Goal: Task Accomplishment & Management: Manage account settings

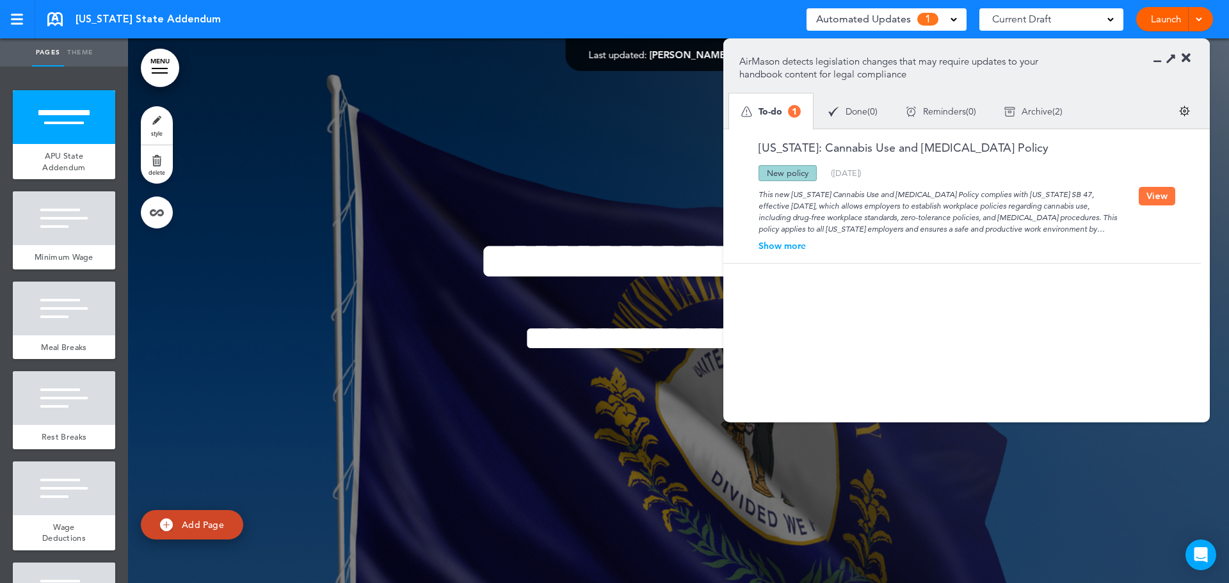
click at [1159, 199] on button "View" at bounding box center [1157, 196] width 36 height 19
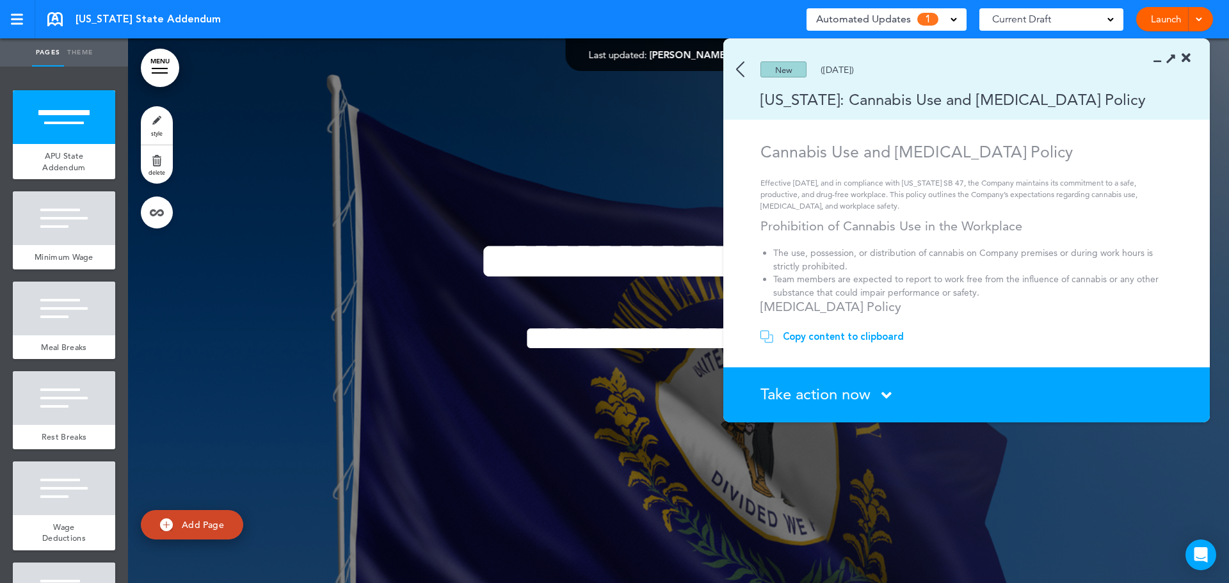
click at [834, 392] on span "Take action now" at bounding box center [816, 394] width 110 height 19
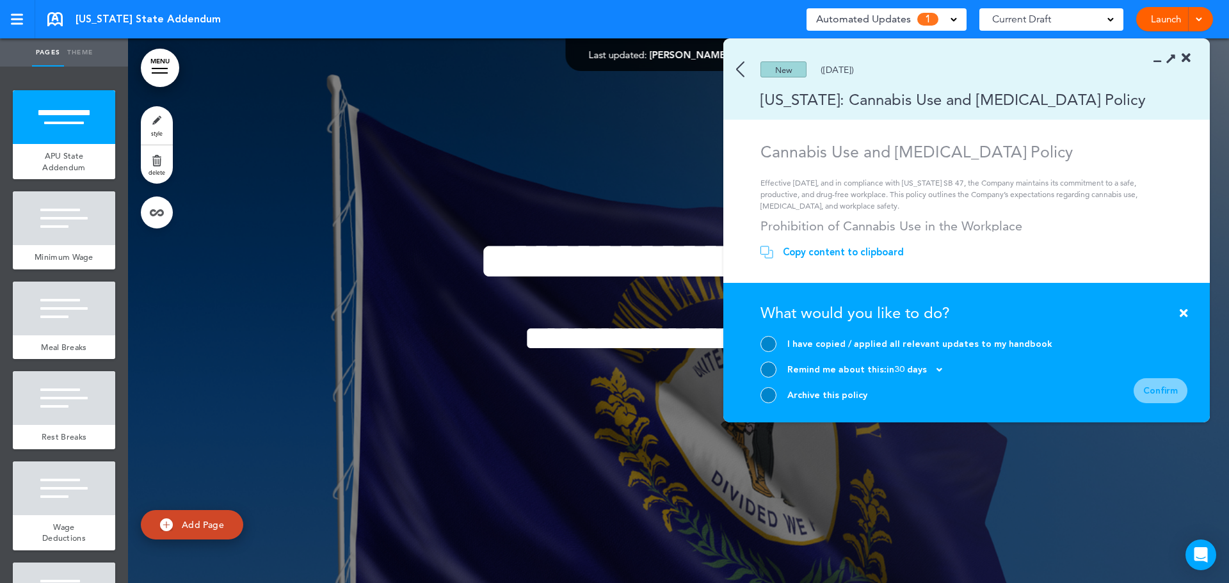
click at [775, 396] on div at bounding box center [769, 395] width 16 height 16
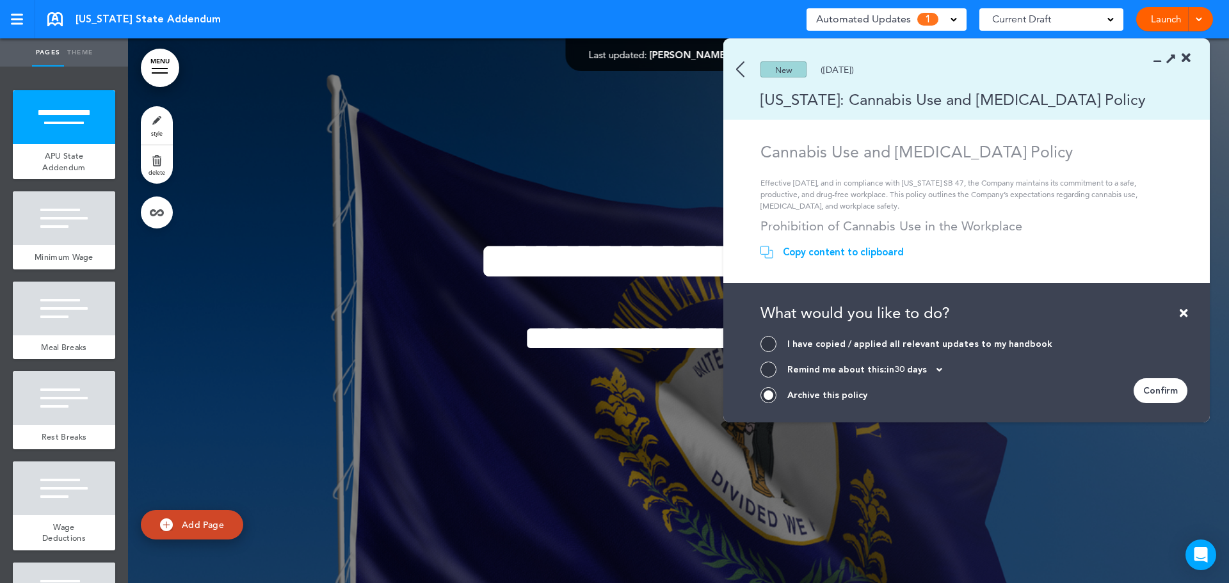
click at [1175, 393] on div "Confirm" at bounding box center [1161, 390] width 54 height 25
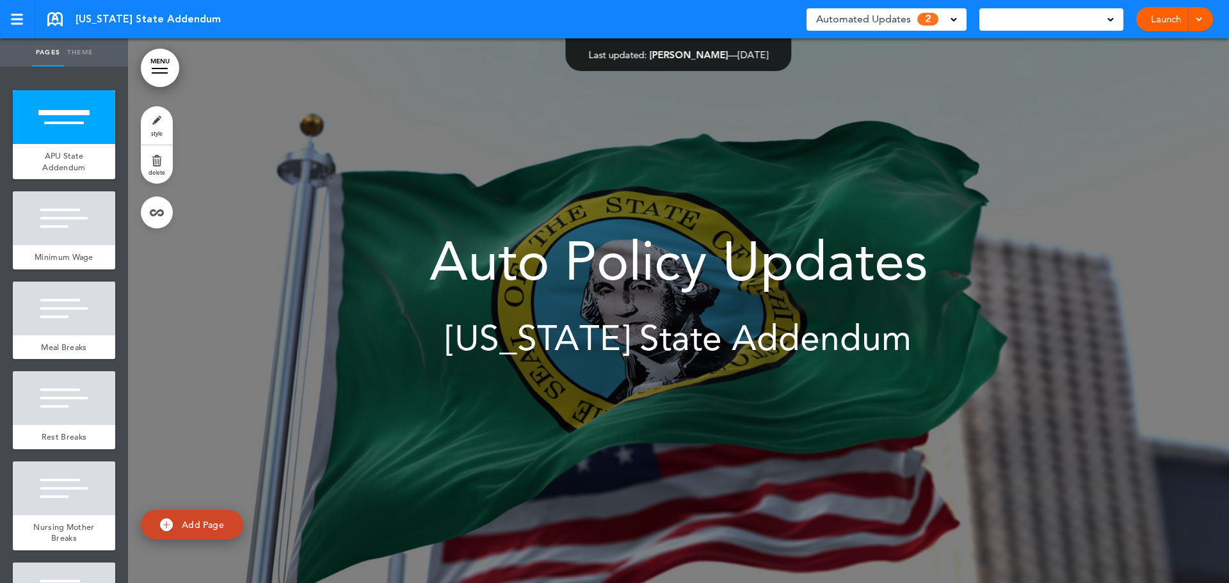
click at [927, 16] on span "2" at bounding box center [927, 19] width 21 height 13
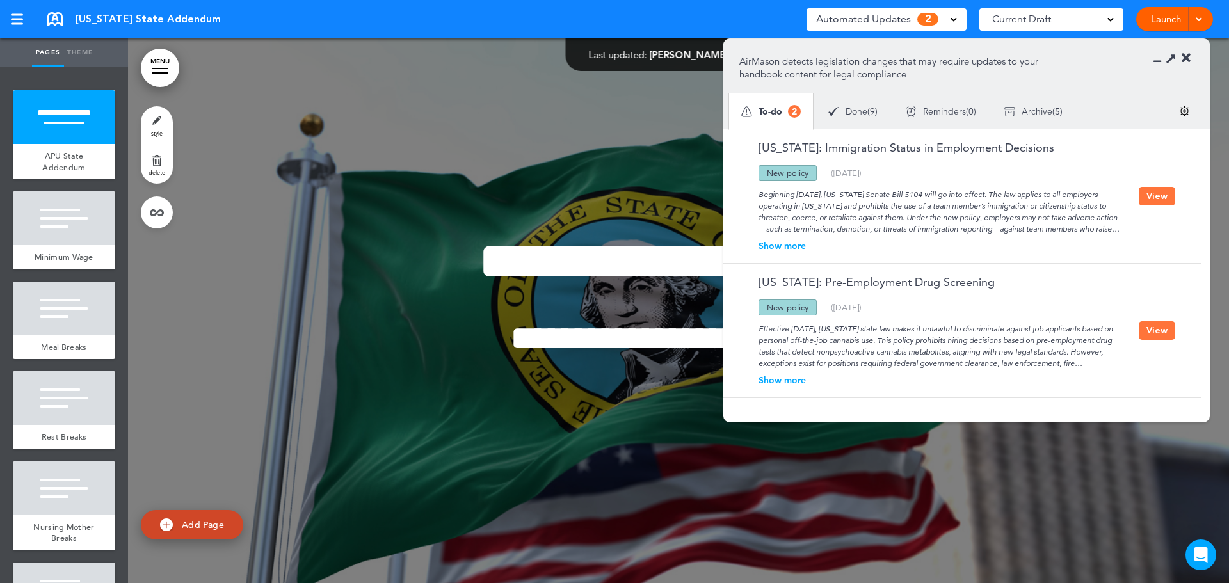
click at [1141, 335] on button "View" at bounding box center [1157, 330] width 36 height 19
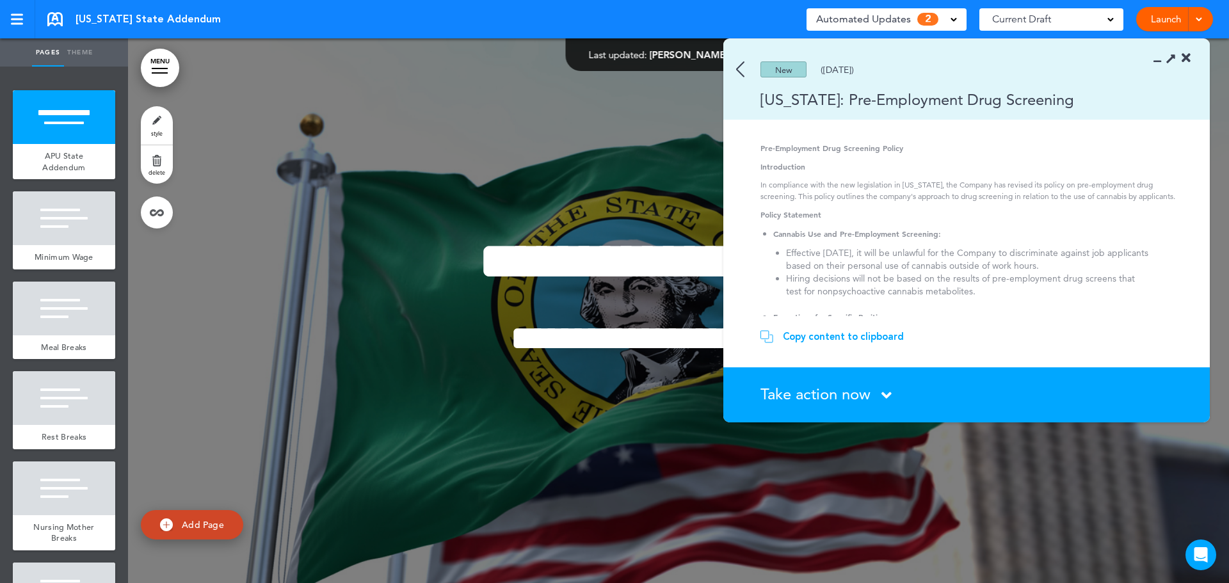
click at [801, 395] on span "Take action now" at bounding box center [816, 394] width 110 height 19
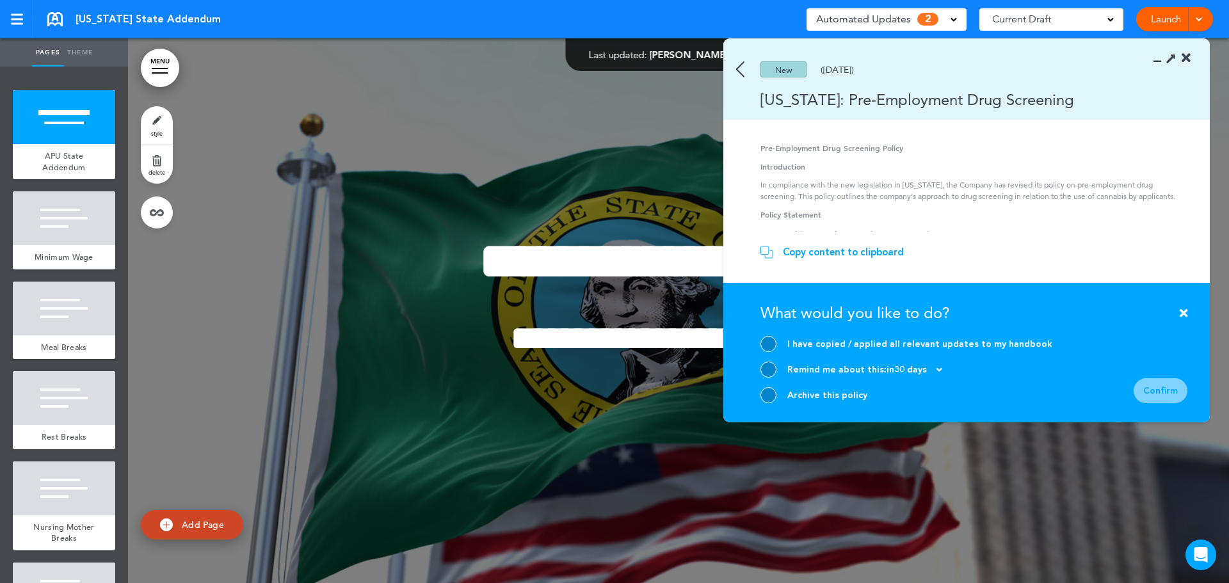
click at [768, 392] on div at bounding box center [769, 395] width 16 height 16
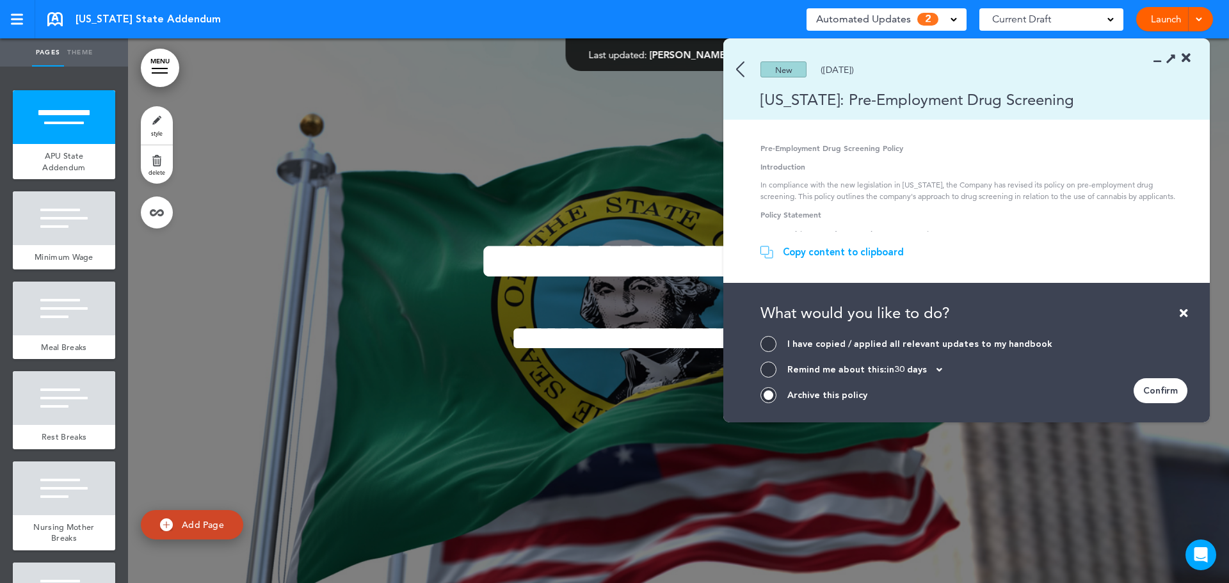
click at [1172, 392] on div "Confirm" at bounding box center [1161, 390] width 54 height 25
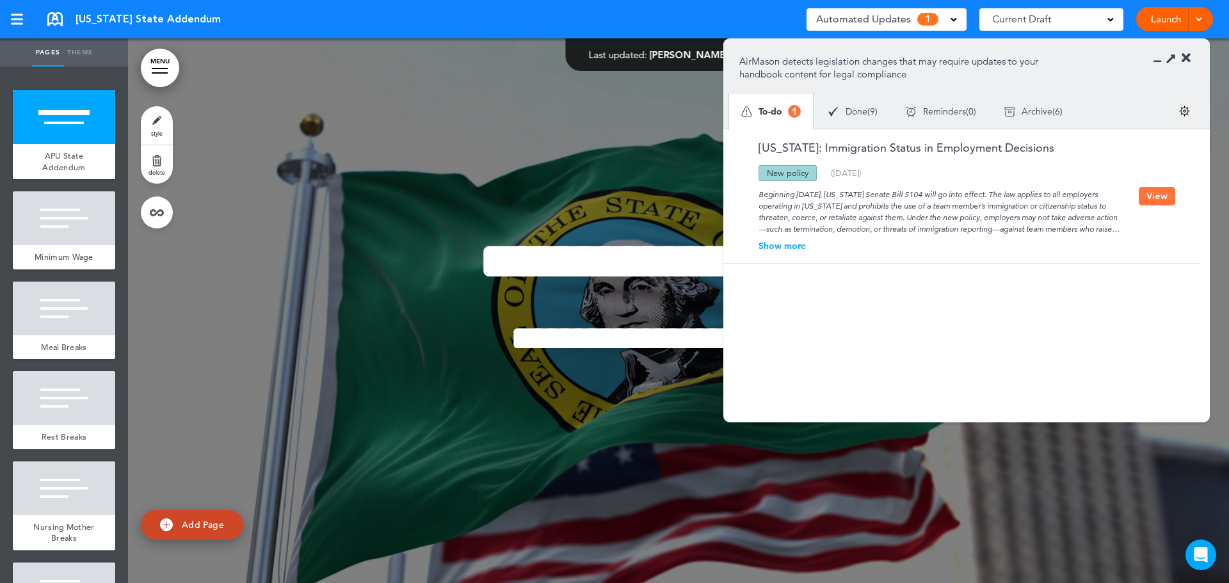
click at [1159, 195] on button "View" at bounding box center [1157, 196] width 36 height 19
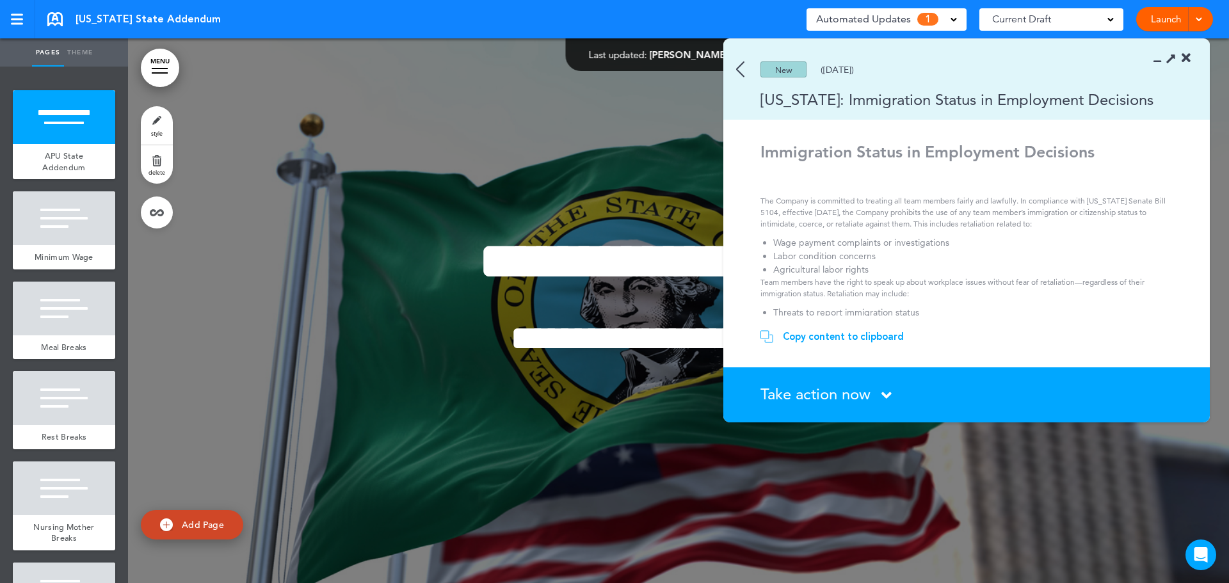
scroll to position [64, 0]
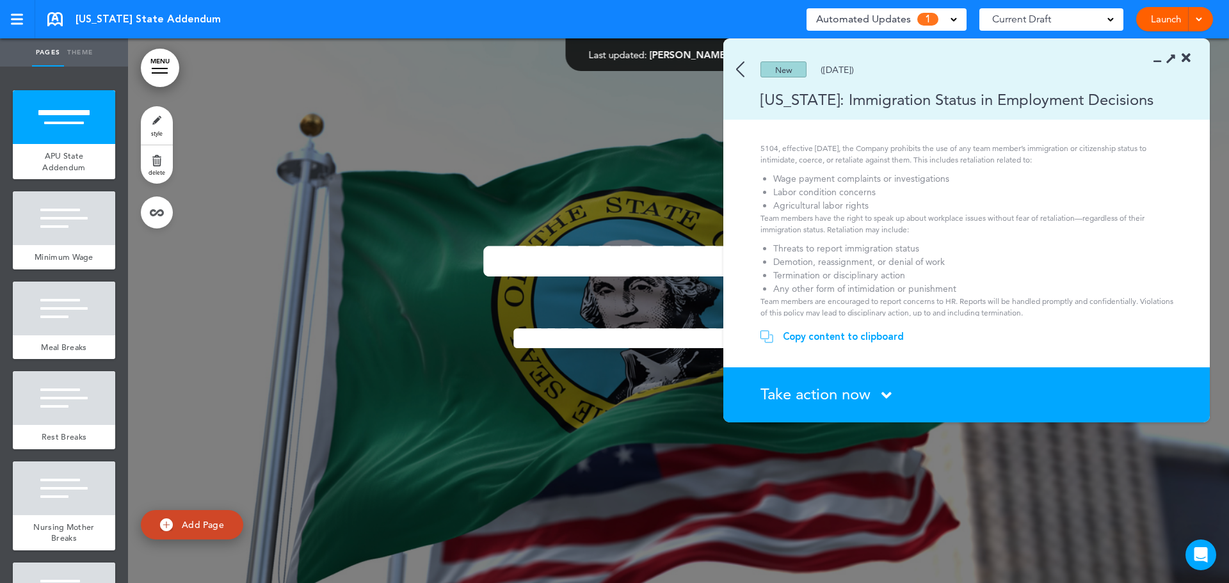
click at [876, 394] on div "Take action now Click here to change the status" at bounding box center [974, 395] width 427 height 17
click at [867, 388] on span "Take action now" at bounding box center [816, 394] width 110 height 19
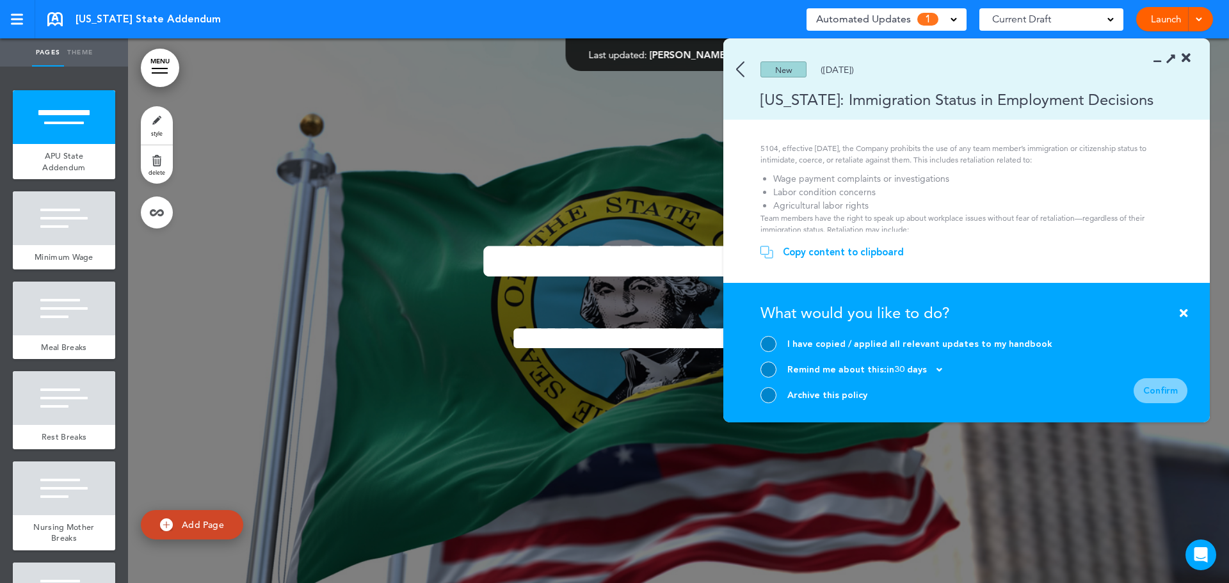
click at [778, 390] on div "Archive this policy" at bounding box center [907, 395] width 292 height 16
click at [775, 396] on div at bounding box center [769, 395] width 16 height 16
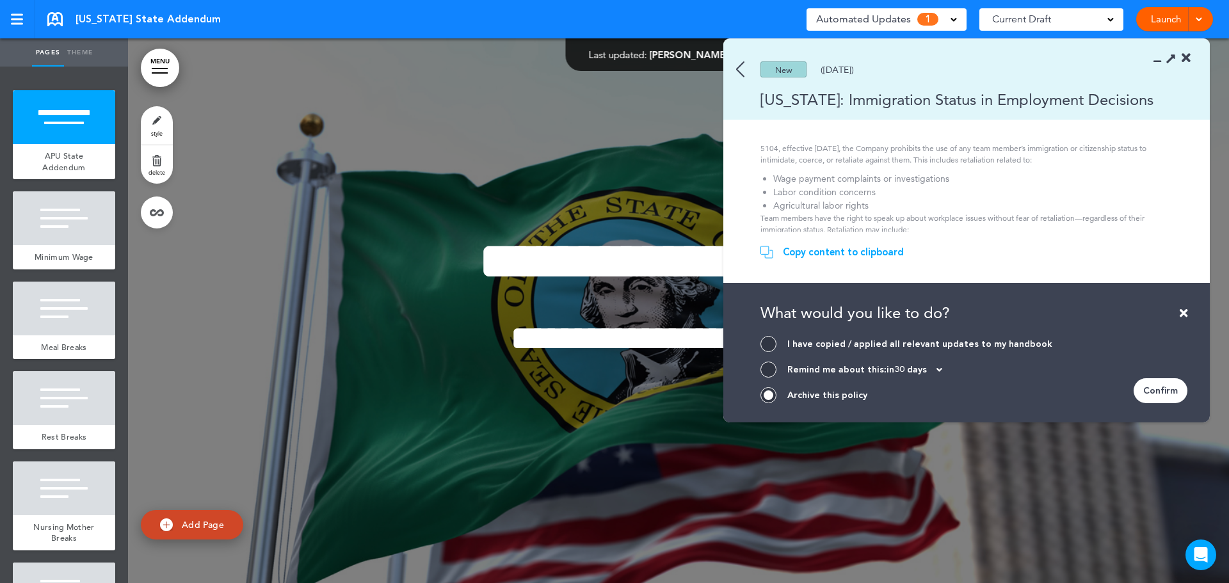
drag, startPoint x: 1171, startPoint y: 394, endPoint x: 1026, endPoint y: 404, distance: 145.7
click at [1170, 394] on div "Confirm" at bounding box center [1161, 390] width 54 height 25
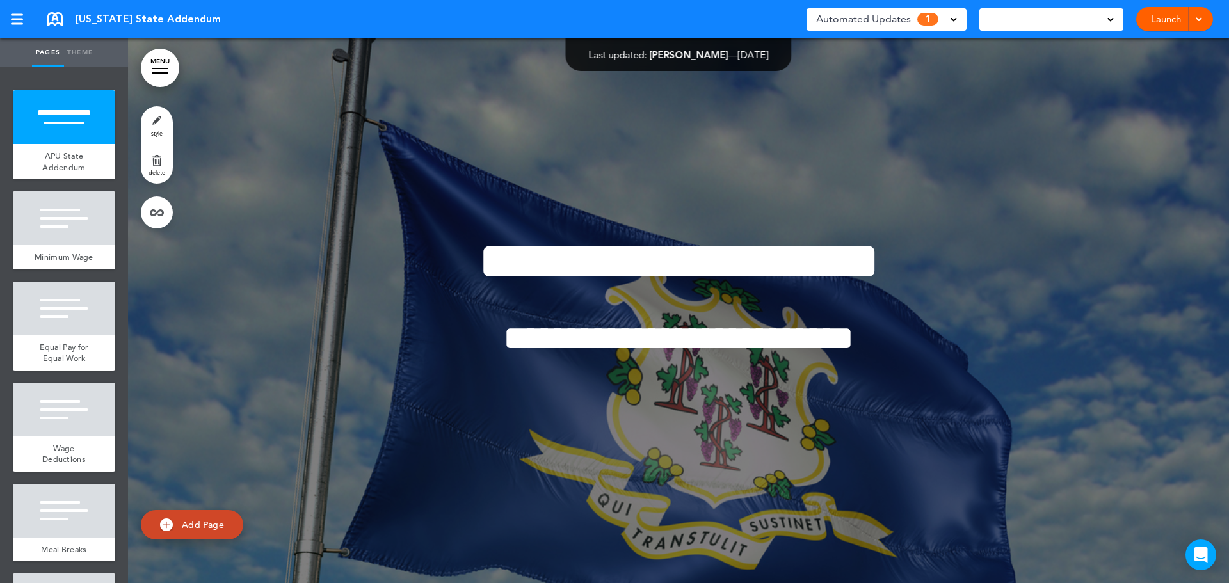
click at [900, 15] on span "Automated Updates" at bounding box center [863, 19] width 95 height 18
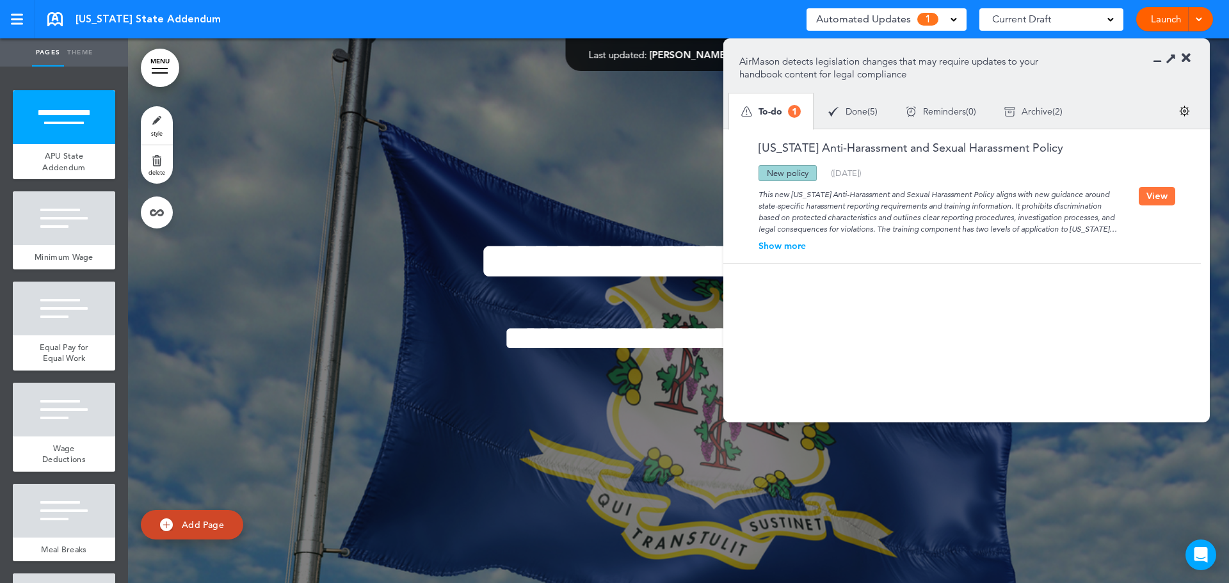
click at [1148, 200] on button "View" at bounding box center [1157, 196] width 36 height 19
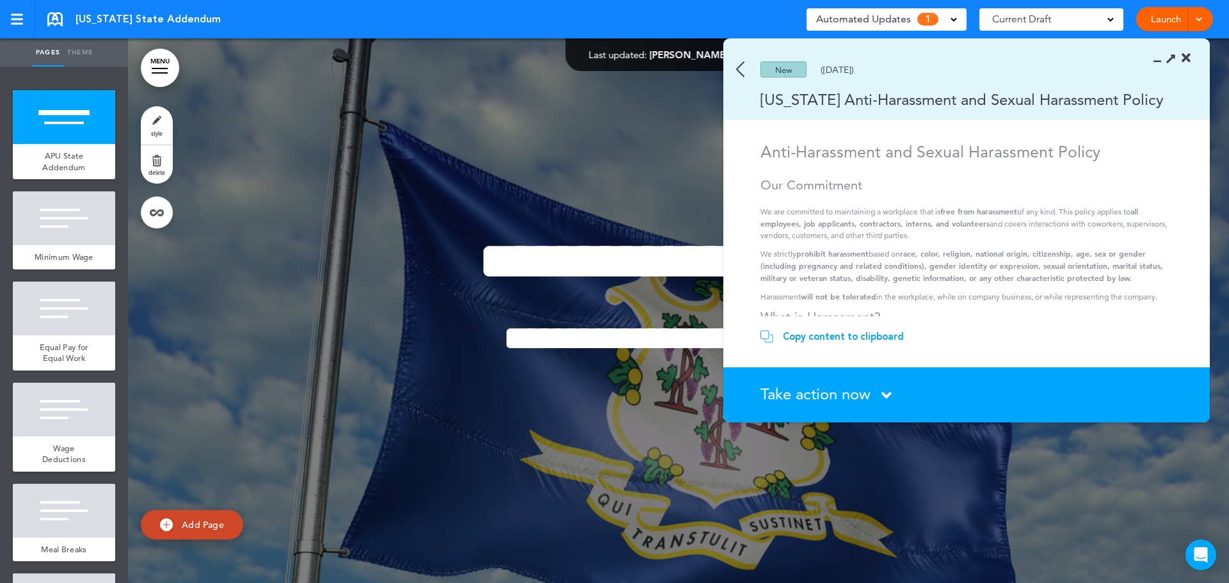
click at [808, 394] on span "Take action now" at bounding box center [816, 394] width 110 height 19
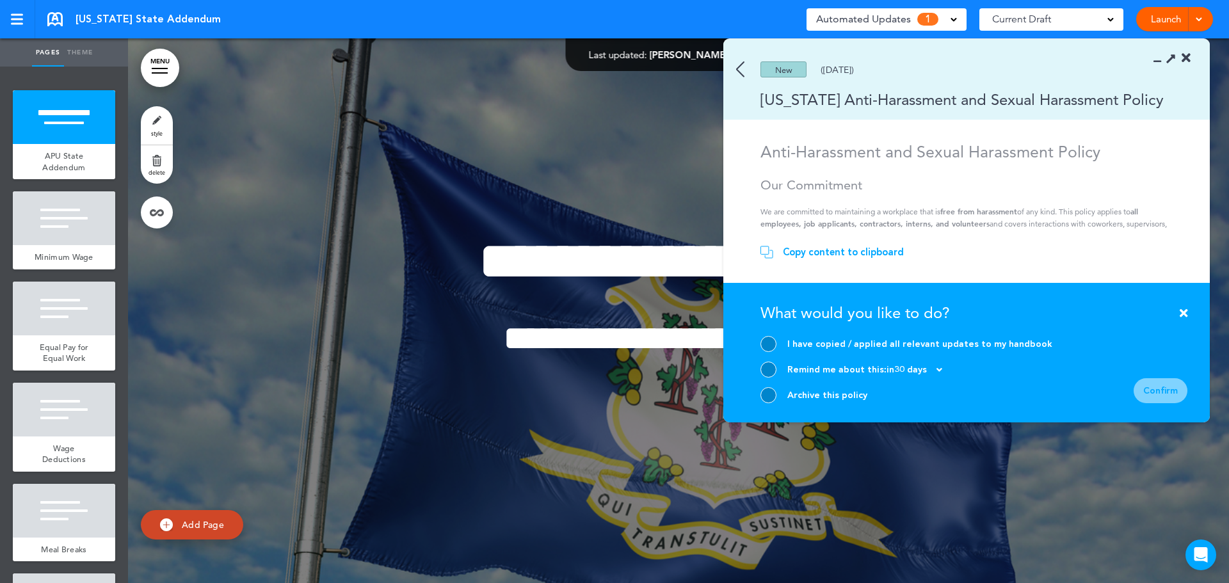
click at [770, 398] on div at bounding box center [769, 395] width 16 height 16
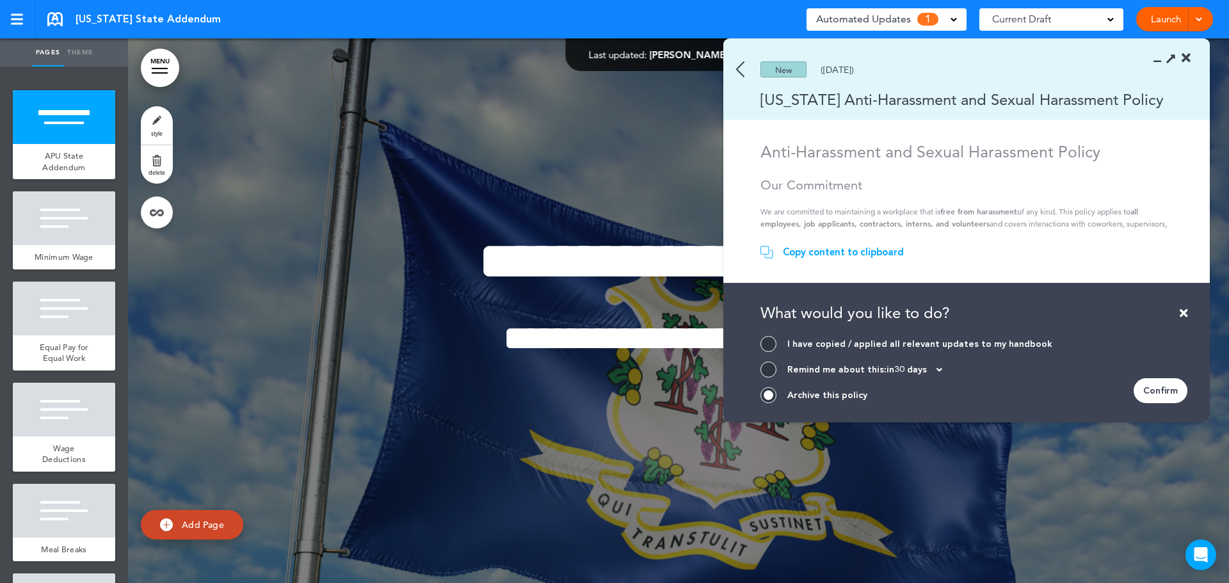
click at [1157, 392] on div "Confirm" at bounding box center [1161, 390] width 54 height 25
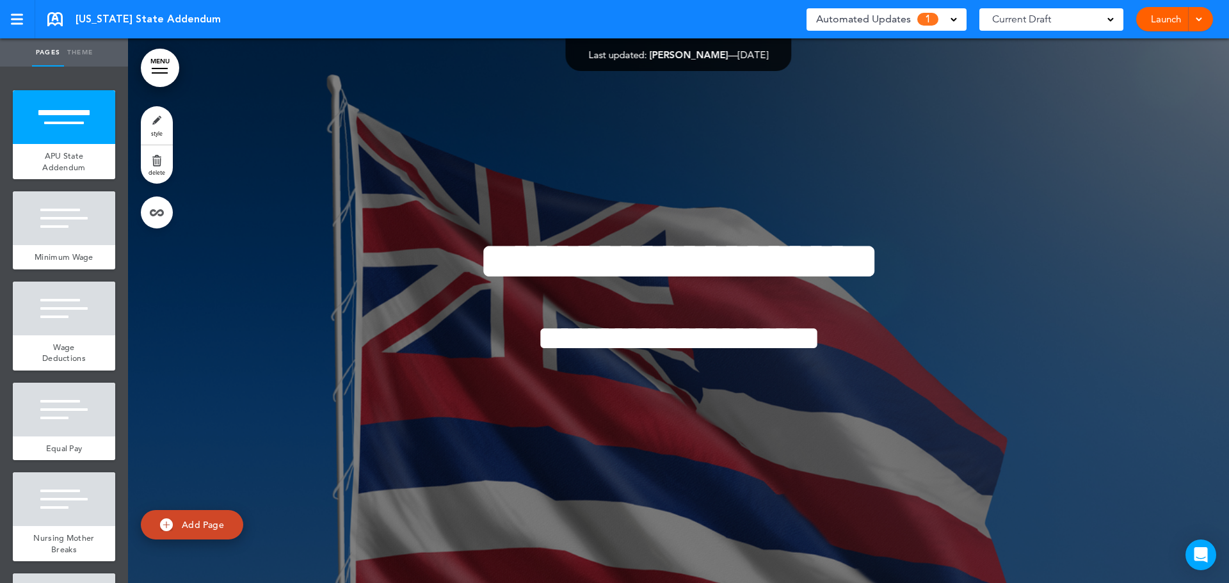
click at [870, 21] on span "Automated Updates" at bounding box center [863, 19] width 95 height 18
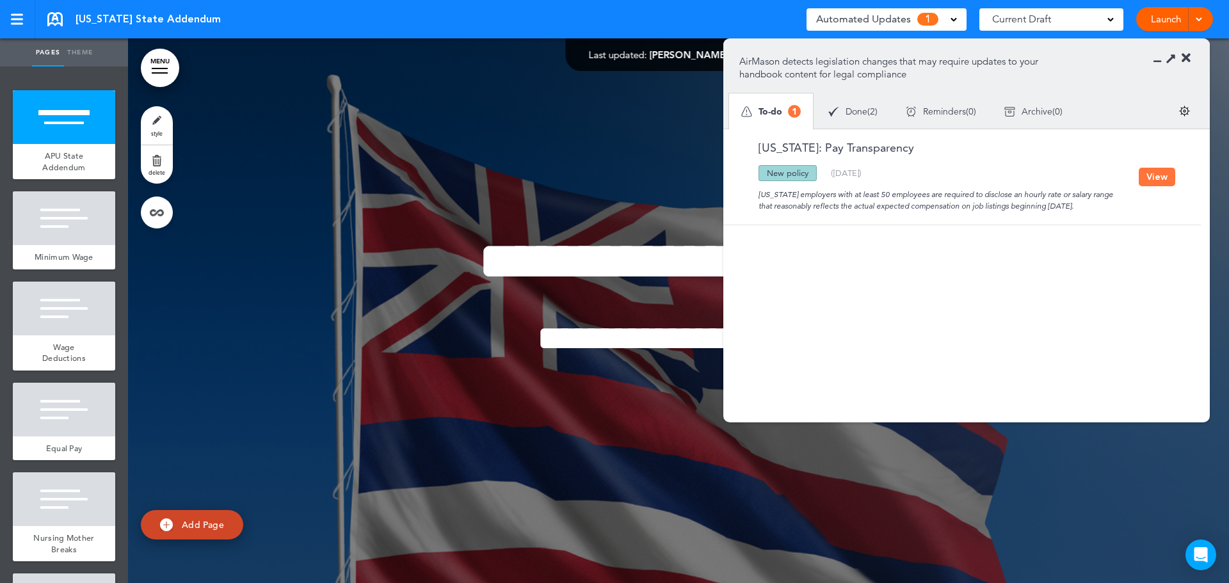
drag, startPoint x: 1172, startPoint y: 183, endPoint x: 1161, endPoint y: 191, distance: 13.3
click at [1173, 184] on div "Hawaii: Pay Transparency Updated policy New policy Deleted policy ( 12/15/2023 …" at bounding box center [958, 176] width 471 height 95
click at [1150, 175] on button "View" at bounding box center [1157, 177] width 36 height 19
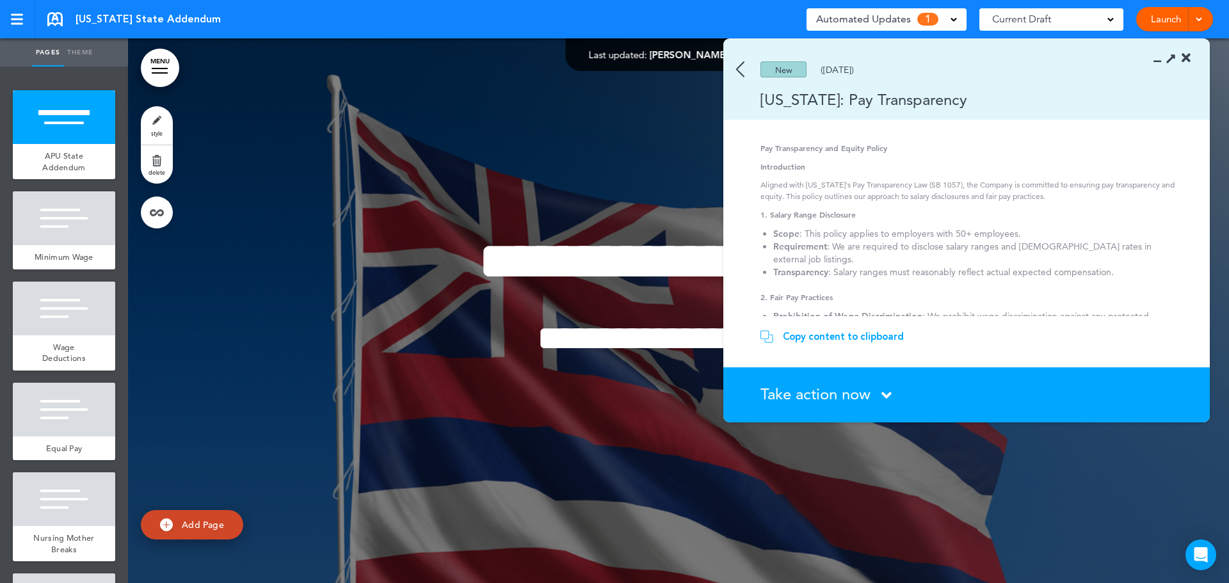
click at [827, 396] on span "Take action now" at bounding box center [816, 394] width 110 height 19
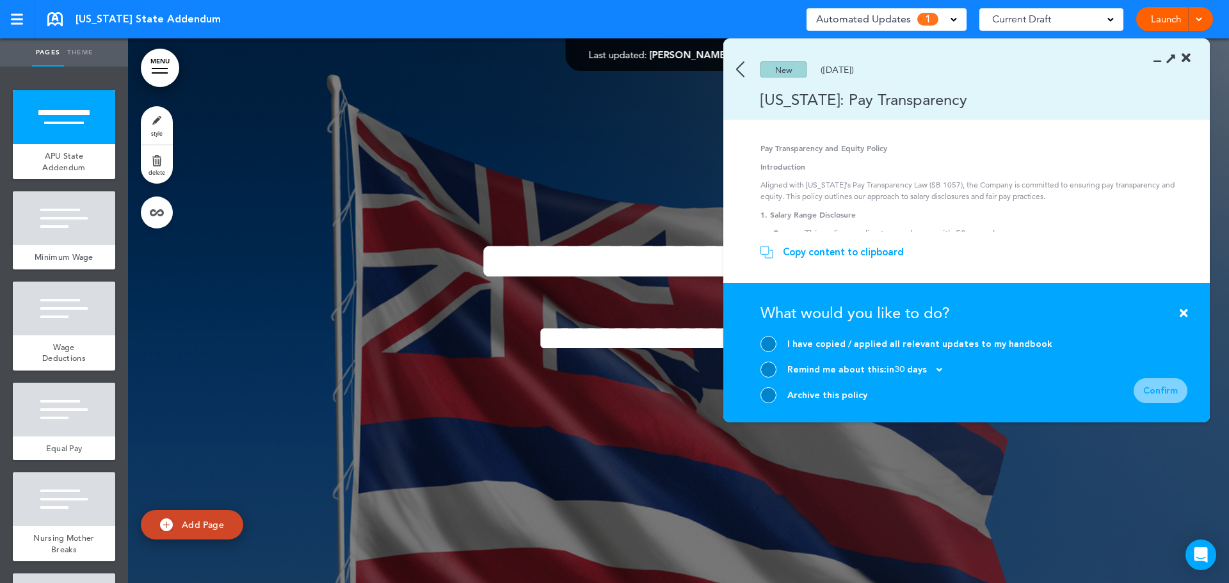
drag, startPoint x: 765, startPoint y: 400, endPoint x: 773, endPoint y: 401, distance: 7.8
click at [766, 400] on div at bounding box center [769, 395] width 16 height 16
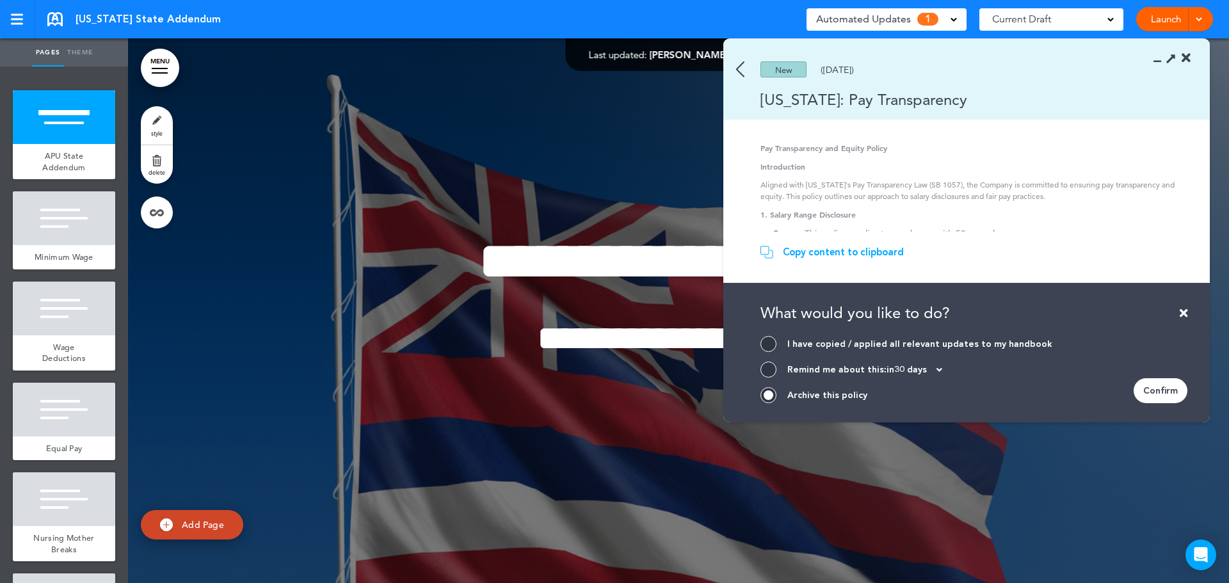
click at [1162, 389] on div "Confirm" at bounding box center [1161, 390] width 54 height 25
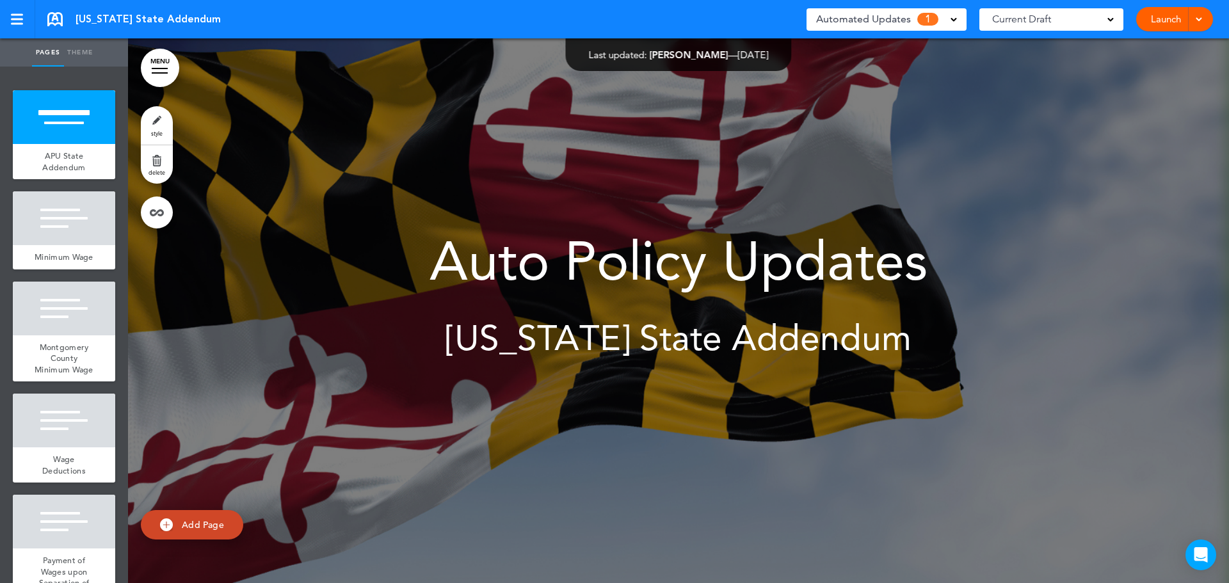
click at [885, 8] on div "Automated Updates 1" at bounding box center [887, 19] width 160 height 22
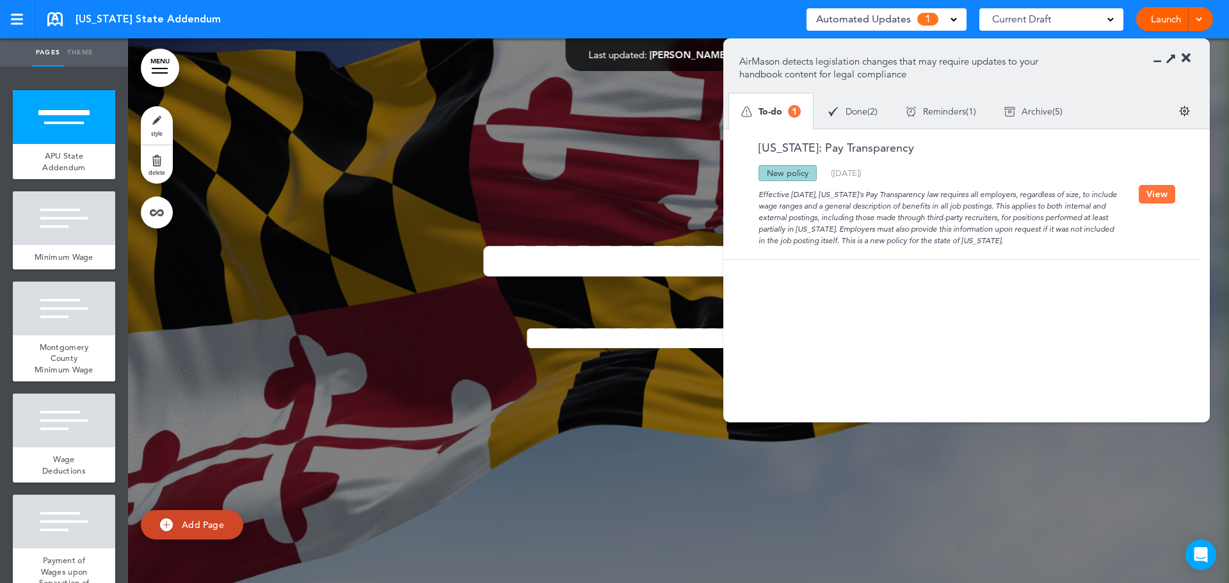
click at [1150, 198] on button "View" at bounding box center [1157, 194] width 36 height 19
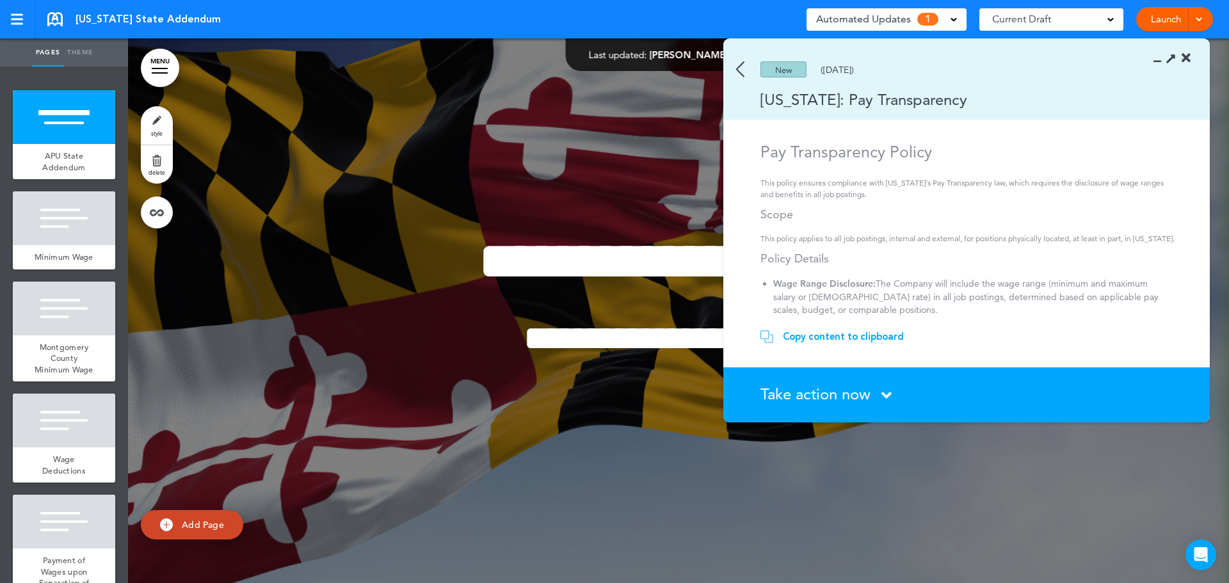
click at [799, 401] on span "Take action now" at bounding box center [816, 394] width 110 height 19
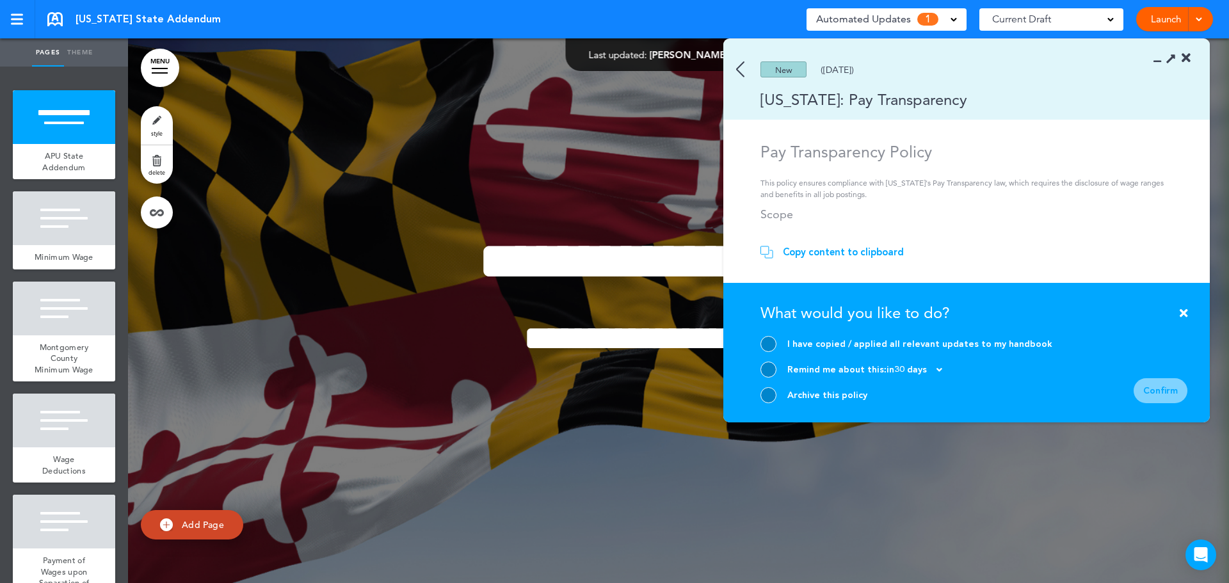
click at [763, 400] on div at bounding box center [769, 395] width 16 height 16
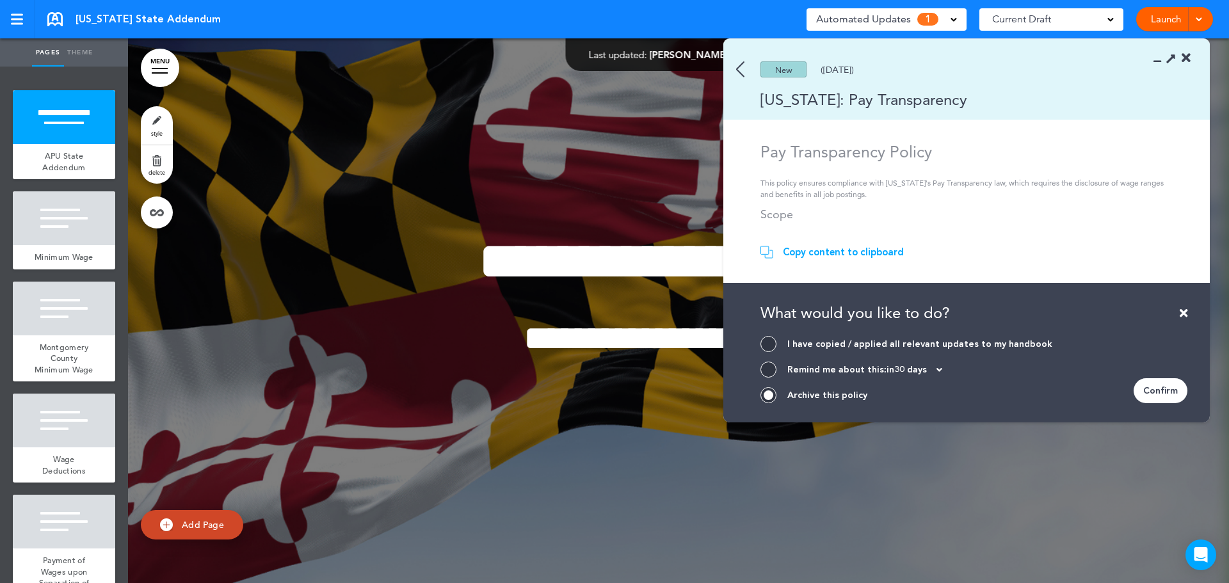
click at [1158, 388] on div "Confirm" at bounding box center [1161, 390] width 54 height 25
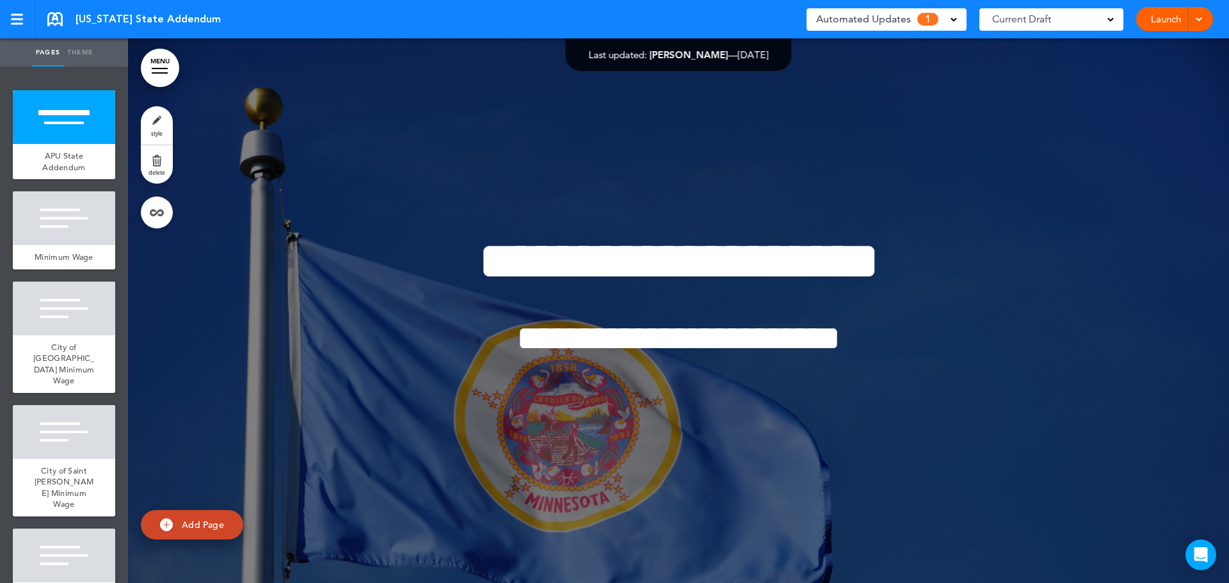
click at [933, 21] on span "1" at bounding box center [927, 19] width 21 height 13
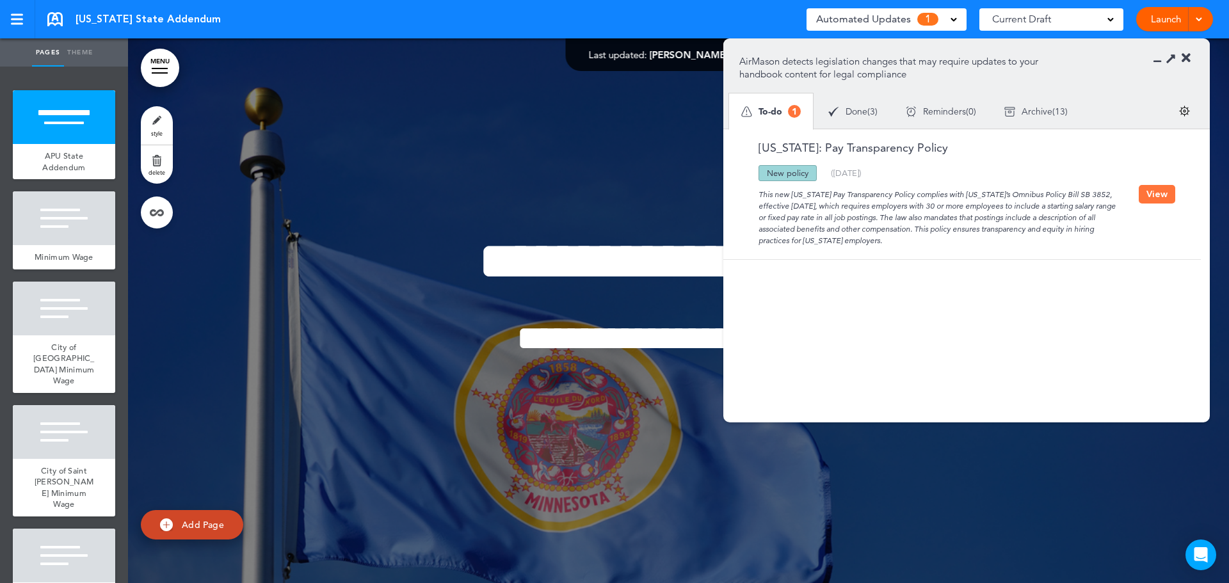
click at [1161, 188] on button "View" at bounding box center [1157, 194] width 36 height 19
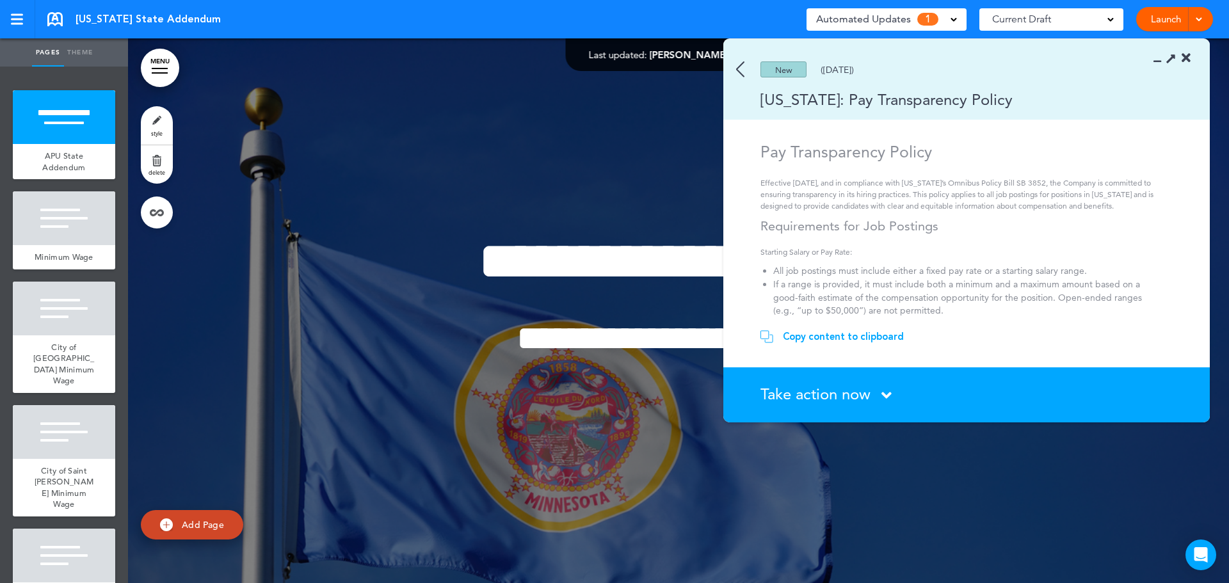
click at [801, 398] on span "Take action now" at bounding box center [816, 394] width 110 height 19
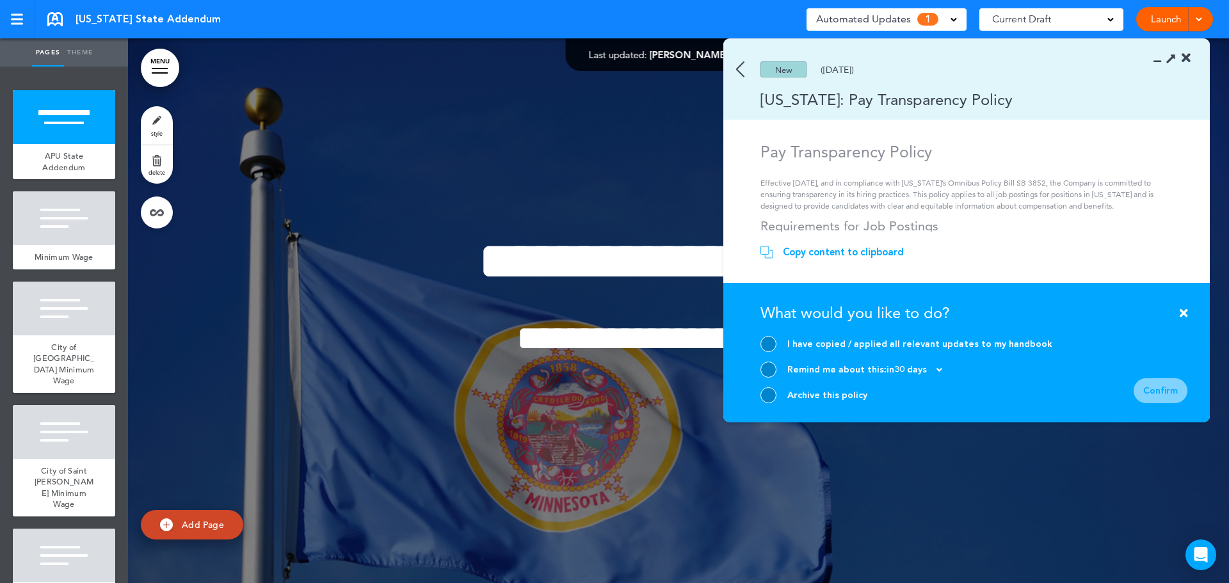
click at [773, 400] on div at bounding box center [769, 395] width 16 height 16
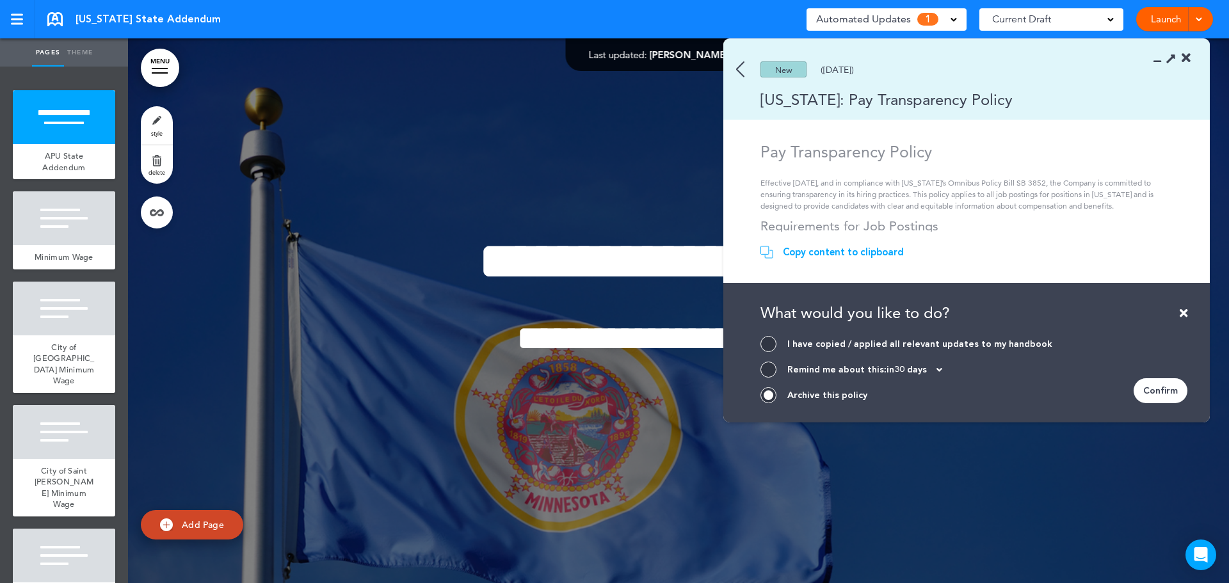
click at [1155, 389] on div "Confirm" at bounding box center [1161, 390] width 54 height 25
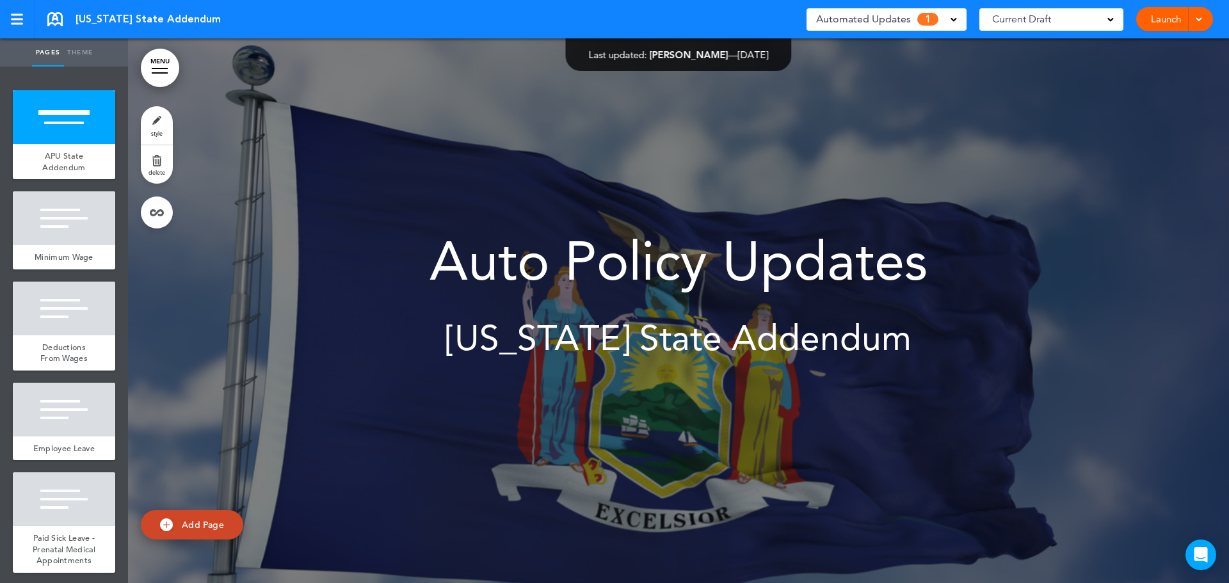
click at [924, 22] on span "1" at bounding box center [927, 19] width 21 height 13
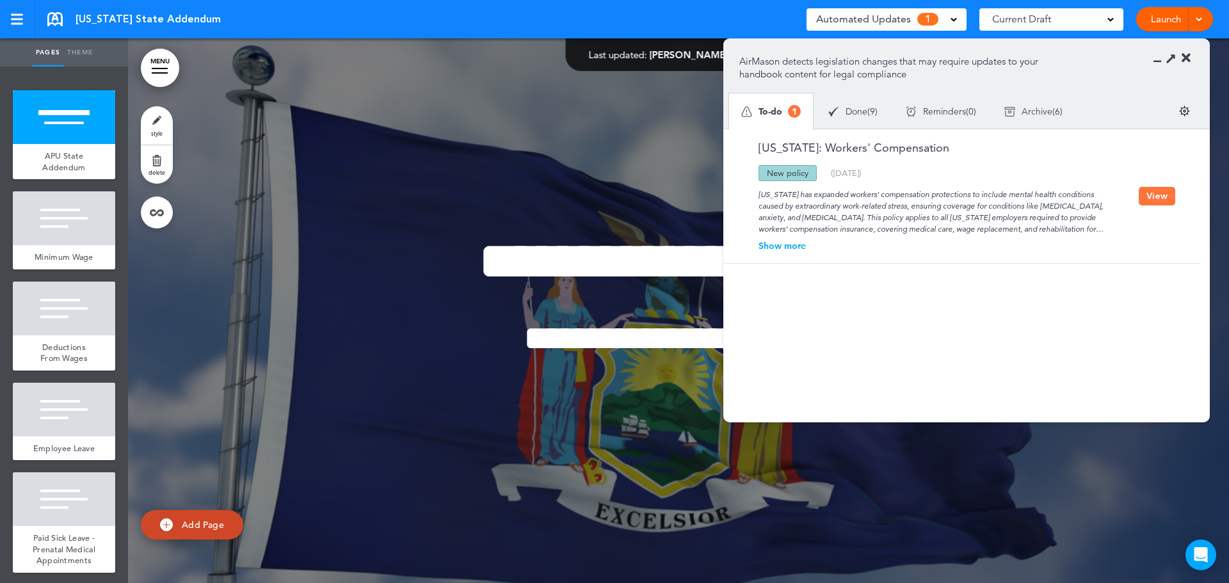
click at [1156, 196] on button "View" at bounding box center [1157, 196] width 36 height 19
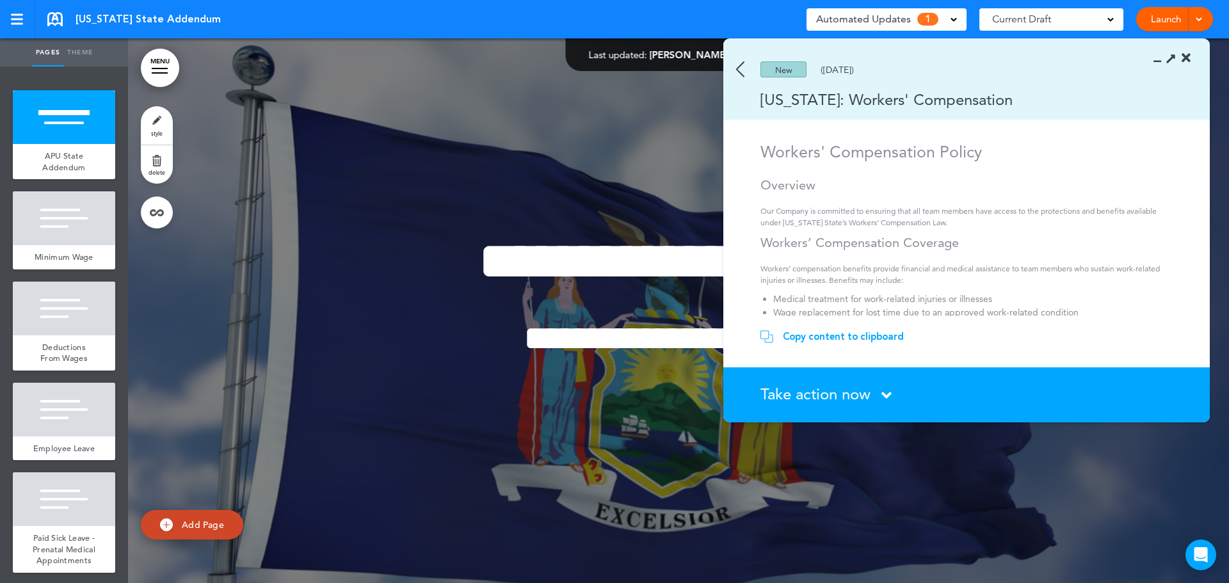
click at [830, 392] on span "Take action now" at bounding box center [816, 394] width 110 height 19
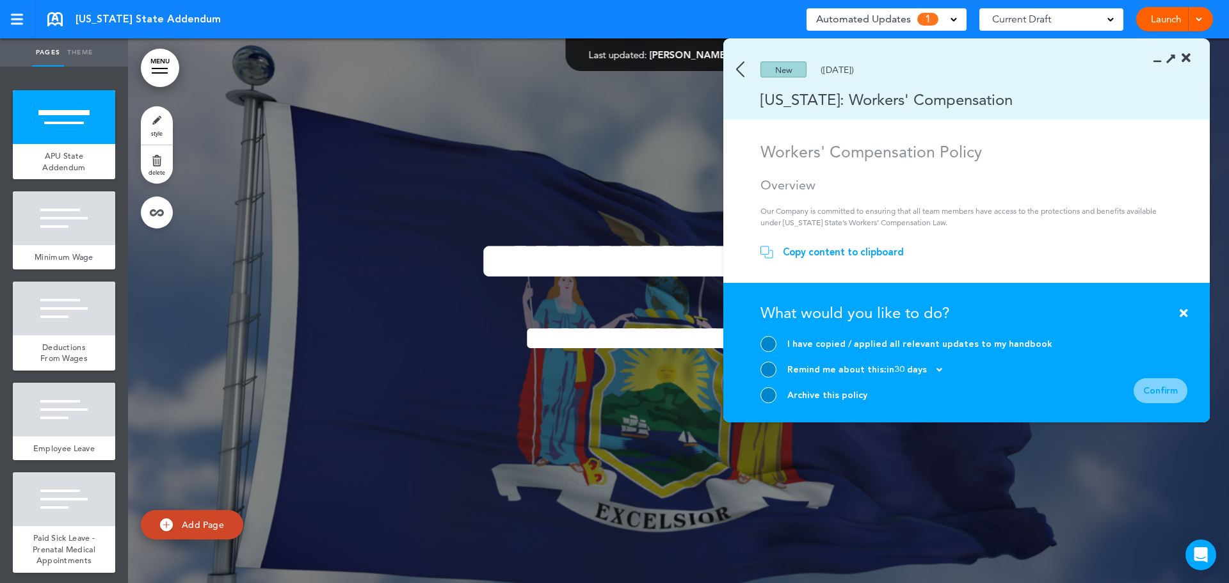
click at [770, 368] on div at bounding box center [769, 370] width 16 height 16
drag, startPoint x: 1156, startPoint y: 388, endPoint x: 997, endPoint y: 398, distance: 159.7
click at [1157, 387] on div "Confirm" at bounding box center [1161, 390] width 54 height 25
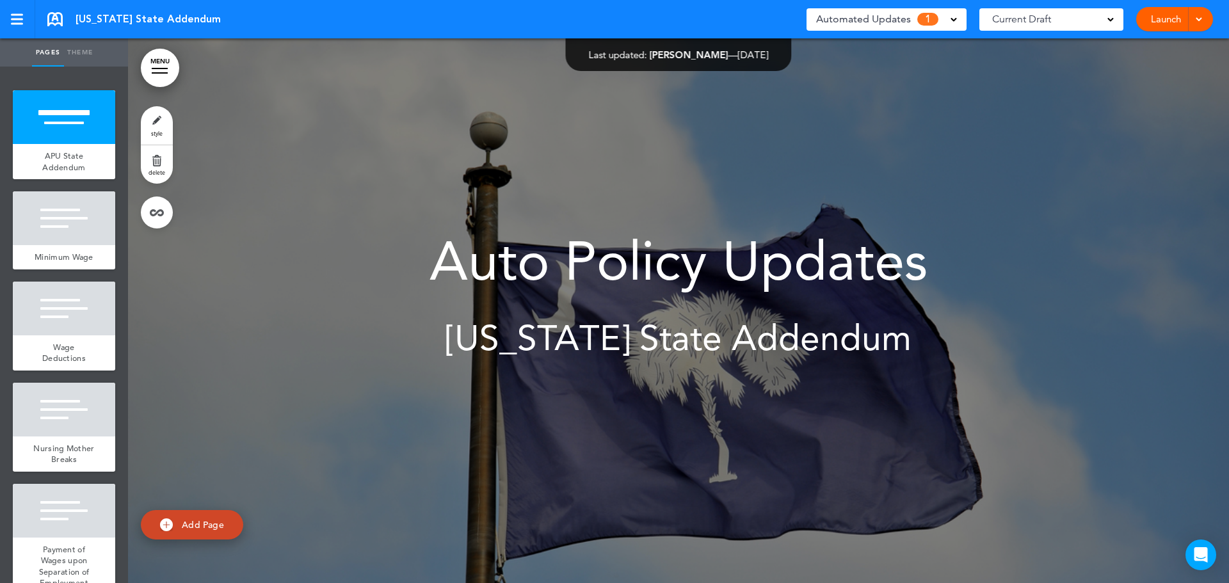
click at [910, 24] on div "Automated Updates 1" at bounding box center [886, 19] width 141 height 18
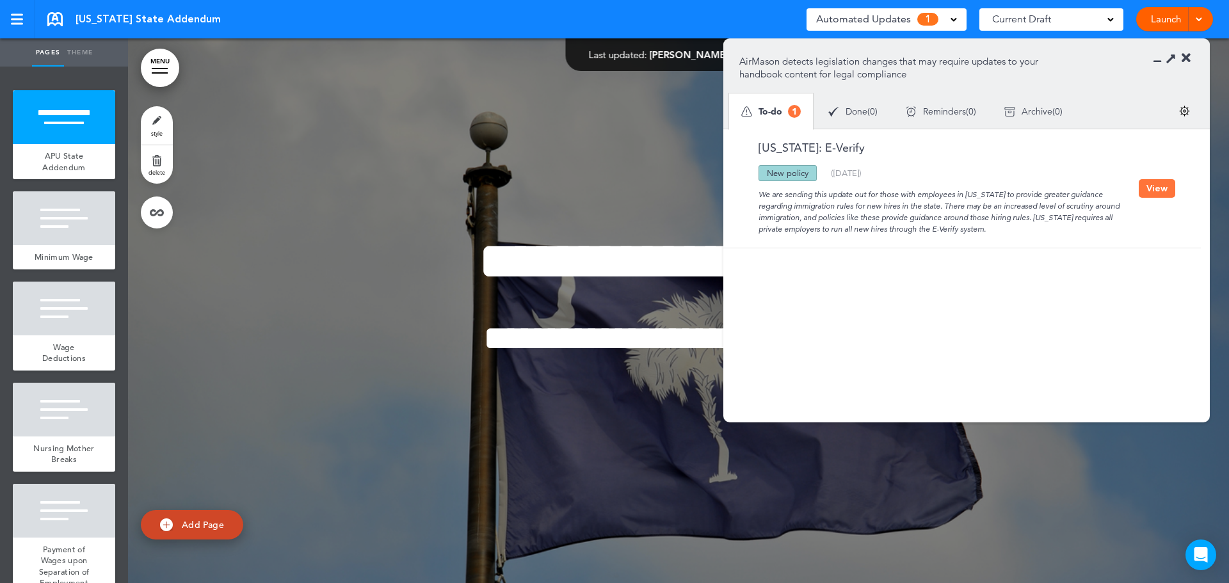
click at [1156, 190] on button "View" at bounding box center [1157, 188] width 36 height 19
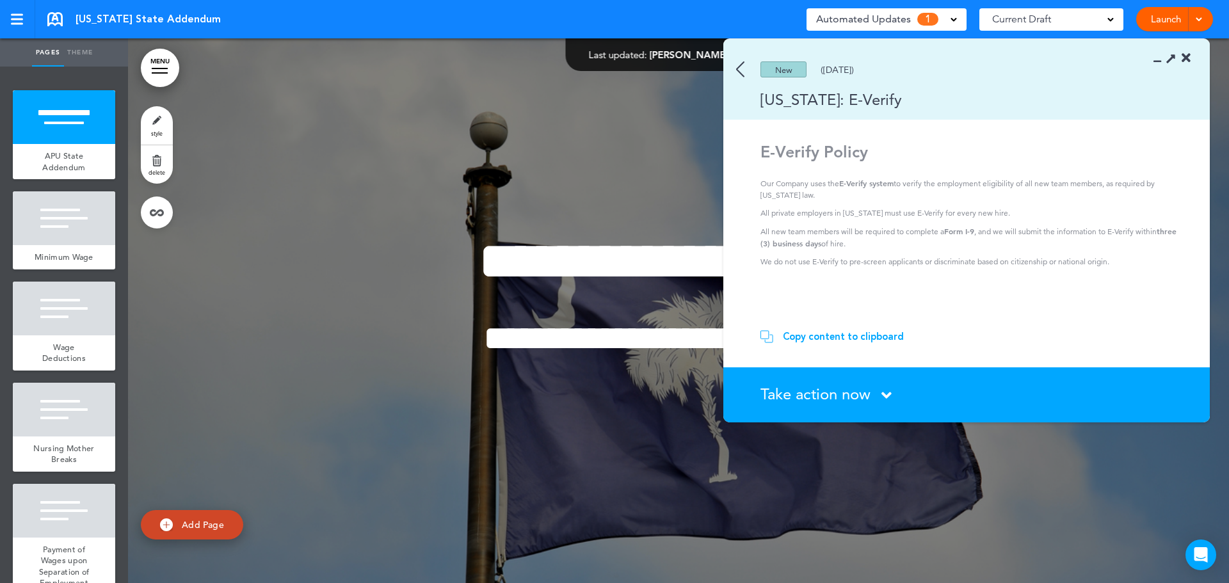
click at [803, 396] on span "Take action now" at bounding box center [816, 394] width 110 height 19
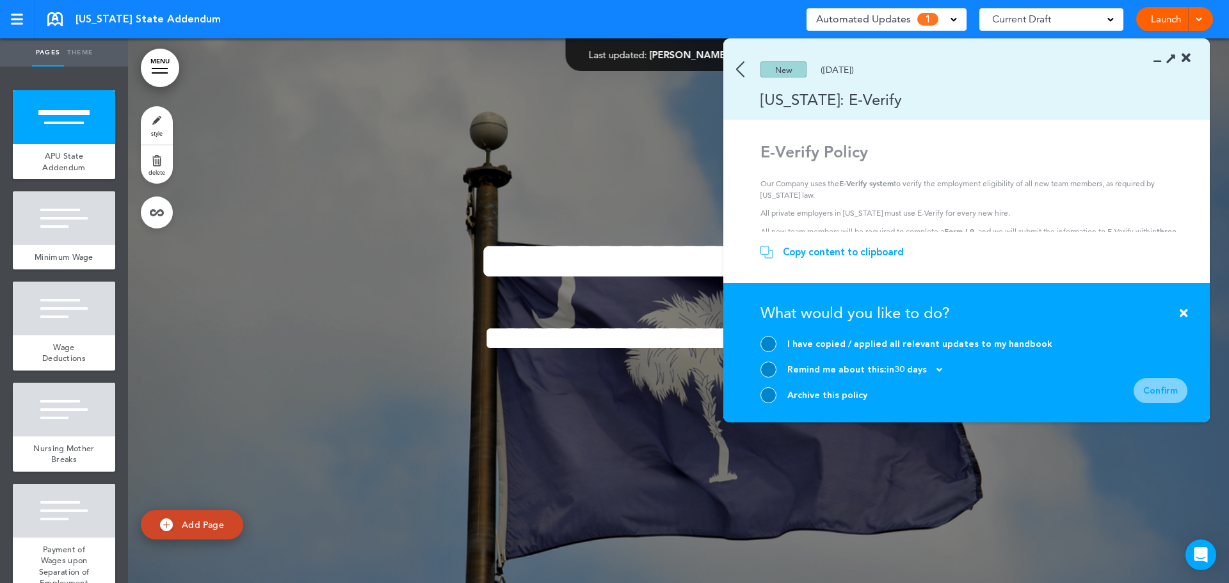
click at [768, 385] on div "I have copied / applied all relevant updates to my handbook Remind me about thi…" at bounding box center [907, 369] width 292 height 67
click at [771, 399] on div at bounding box center [769, 395] width 16 height 16
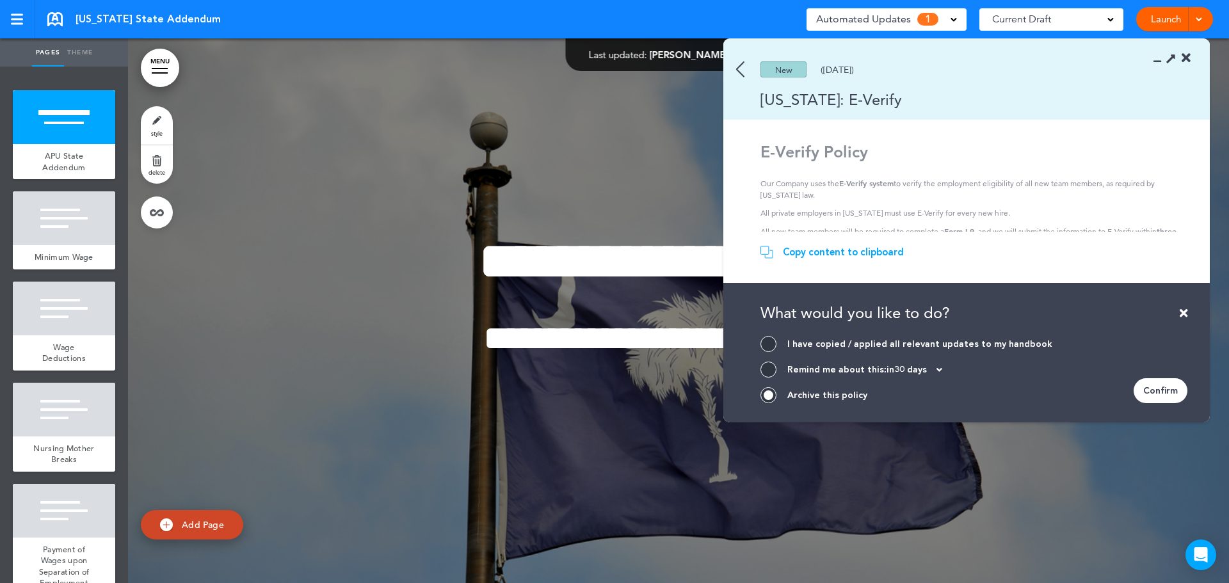
click at [1165, 394] on div "Confirm" at bounding box center [1161, 390] width 54 height 25
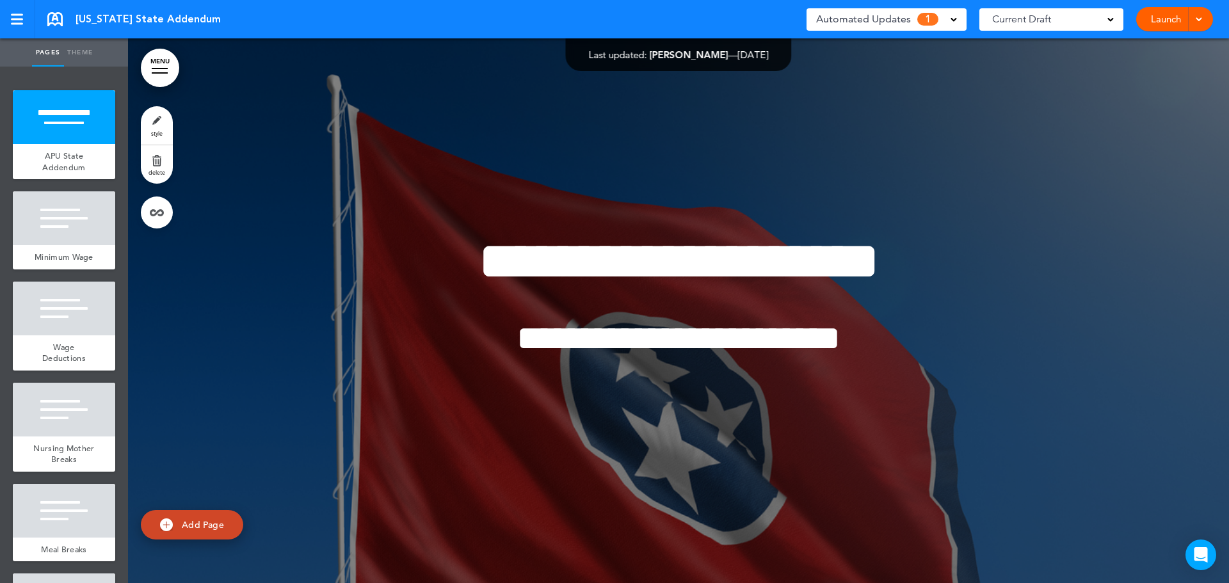
click at [936, 12] on div "Automated Updates 1" at bounding box center [886, 19] width 141 height 18
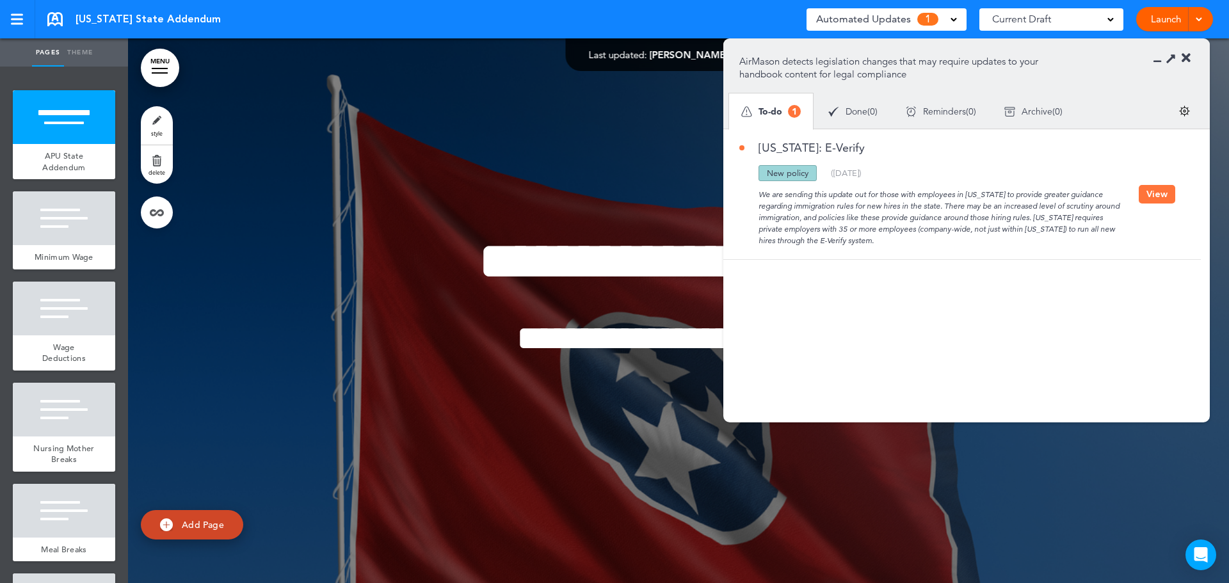
click at [1156, 190] on button "View" at bounding box center [1157, 194] width 36 height 19
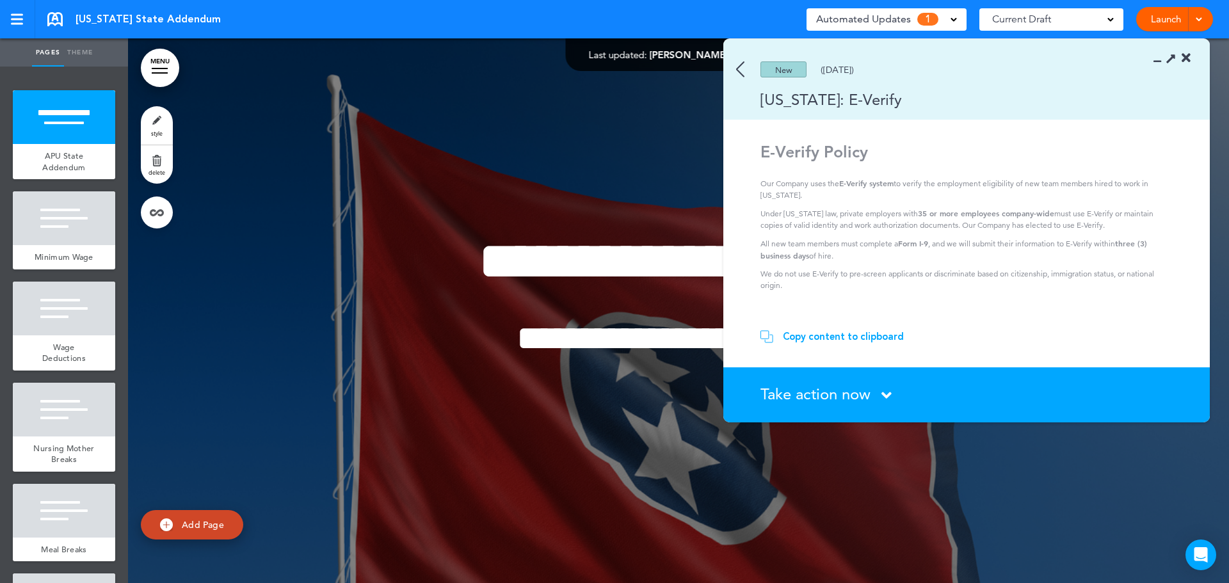
click at [785, 395] on span "Take action now" at bounding box center [816, 394] width 110 height 19
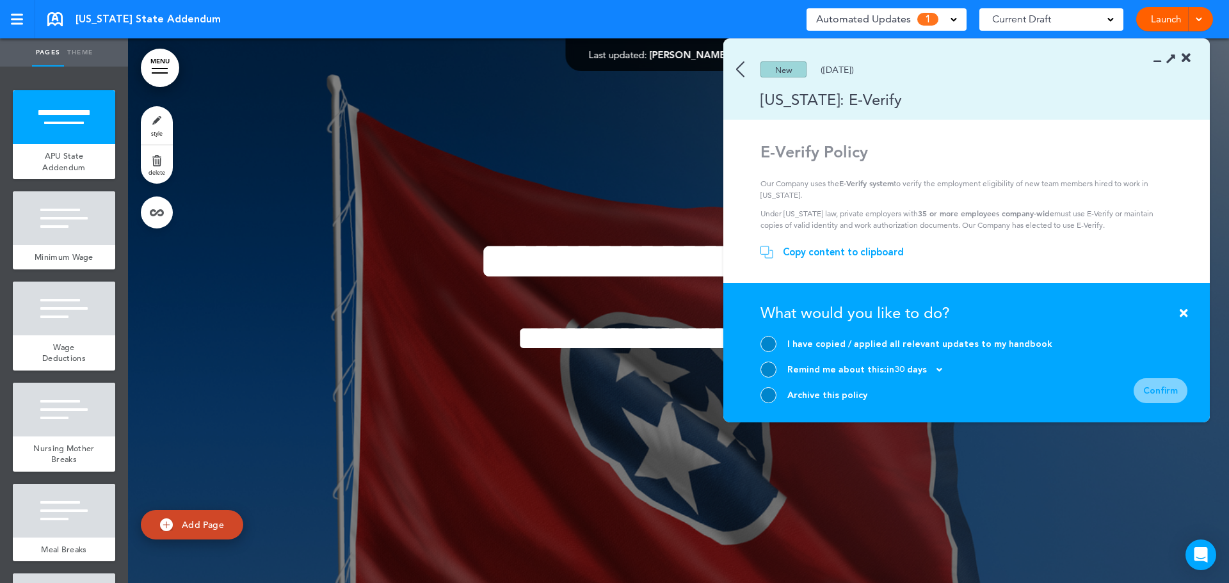
click at [769, 396] on div at bounding box center [769, 395] width 16 height 16
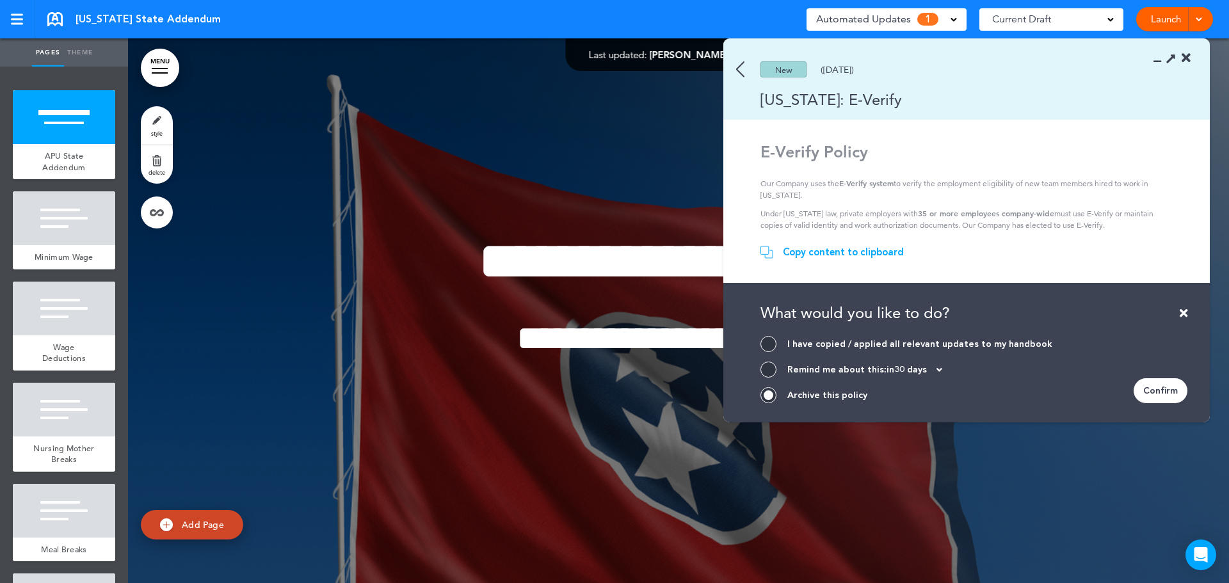
click at [1173, 391] on div "Confirm" at bounding box center [1161, 390] width 54 height 25
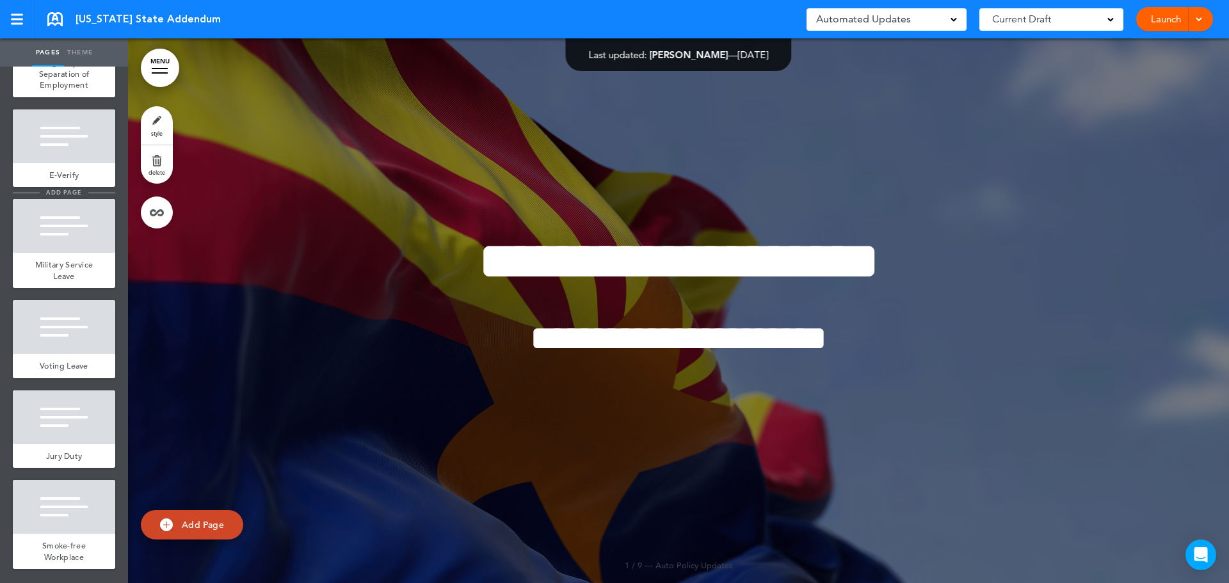
scroll to position [408, 0]
click at [40, 340] on div at bounding box center [64, 327] width 102 height 54
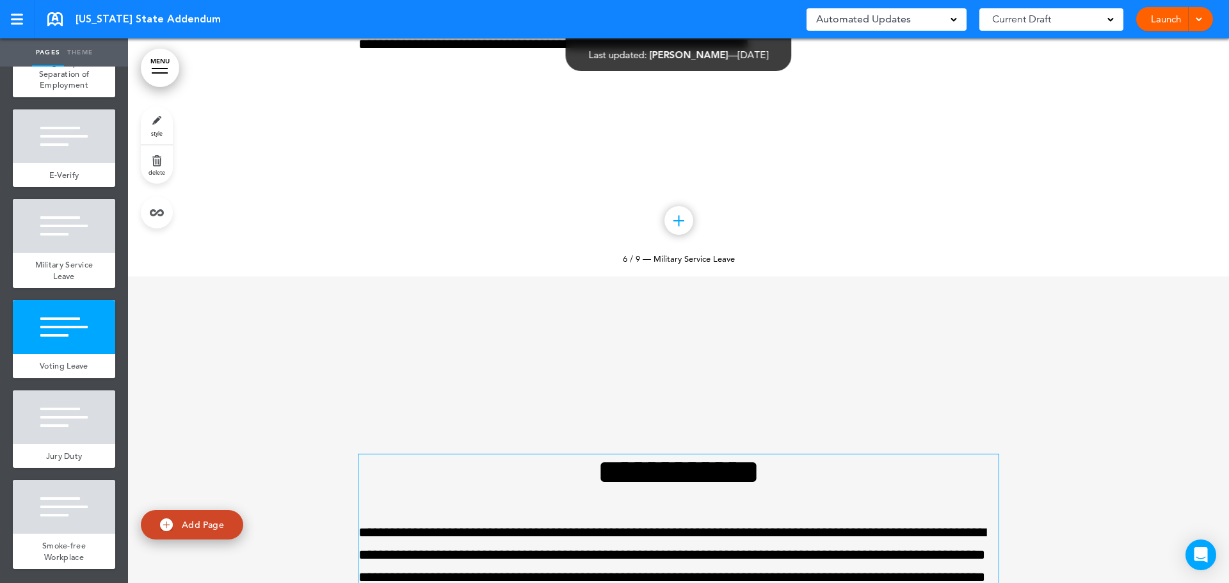
scroll to position [3269, 0]
